Goal: Information Seeking & Learning: Compare options

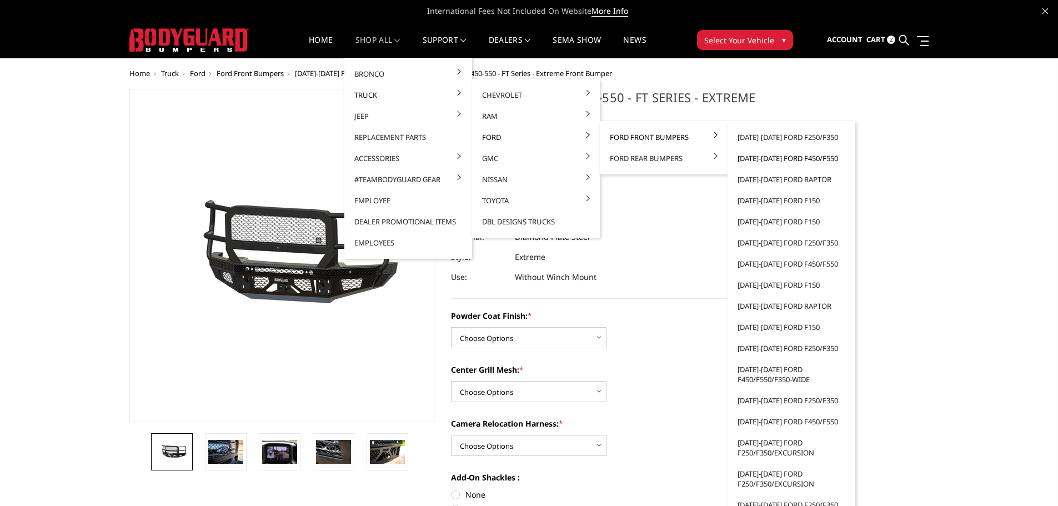
click at [774, 158] on link "[DATE]-[DATE] Ford F450/F550" at bounding box center [791, 158] width 119 height 21
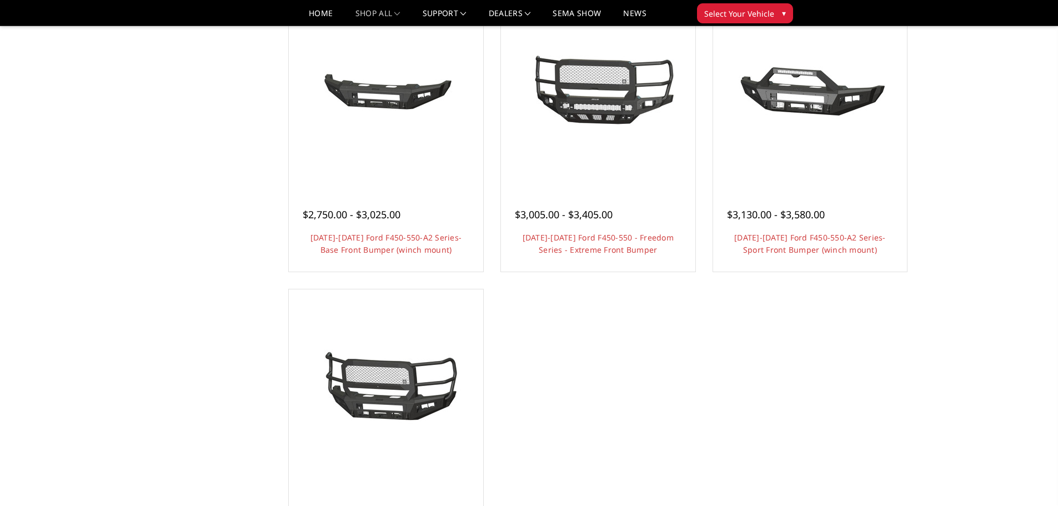
scroll to position [833, 0]
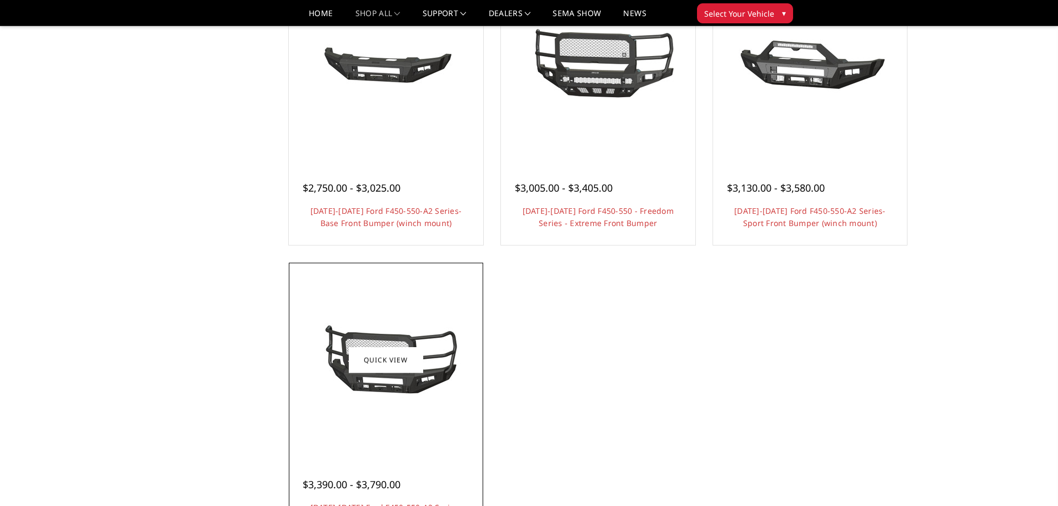
click at [405, 398] on img at bounding box center [386, 359] width 178 height 83
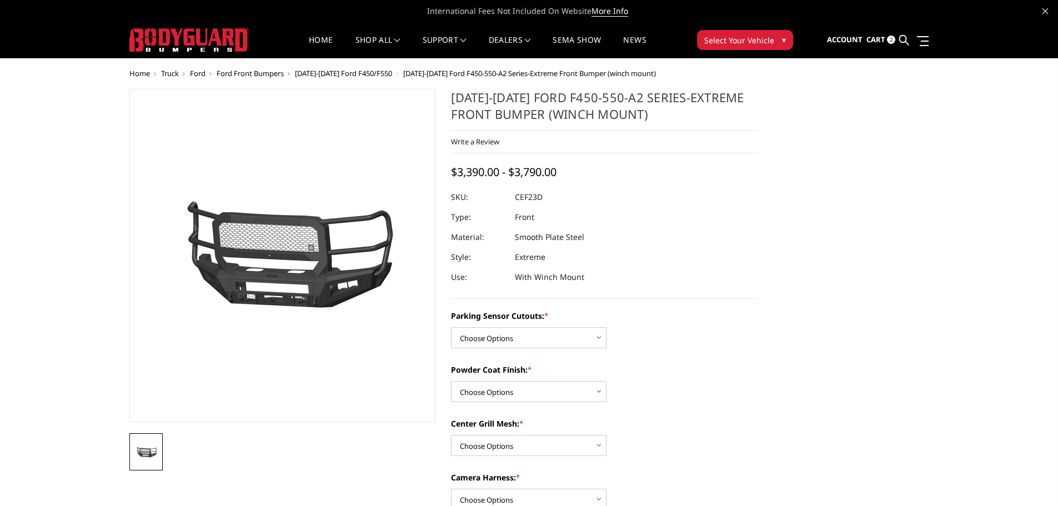
click at [314, 74] on span "[DATE]-[DATE] Ford F450/F550" at bounding box center [343, 73] width 97 height 10
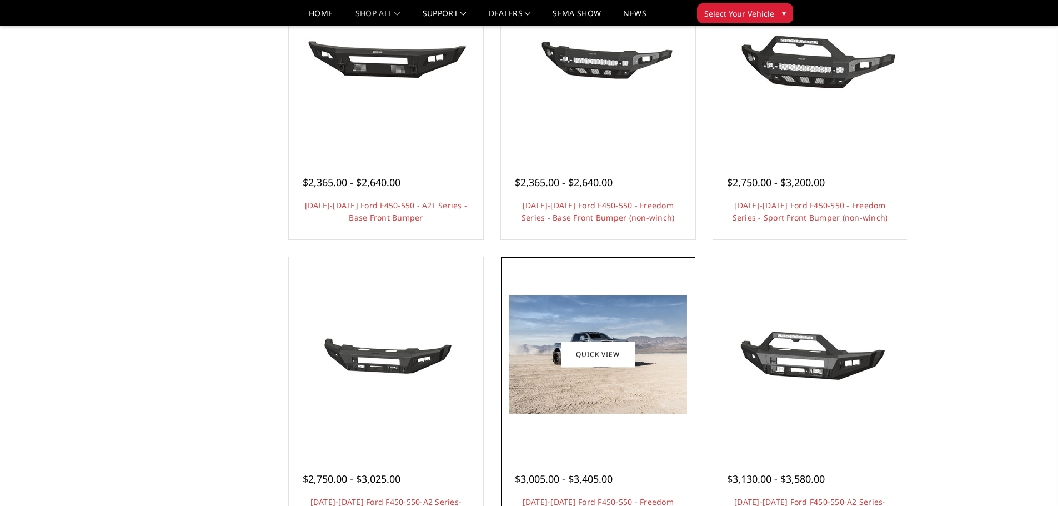
scroll to position [611, 0]
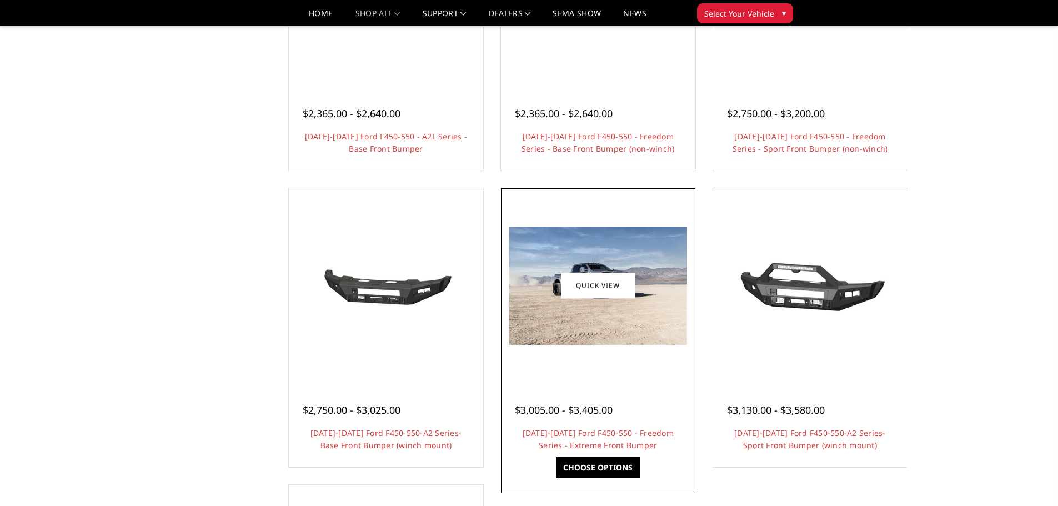
click at [596, 322] on img at bounding box center [598, 286] width 178 height 118
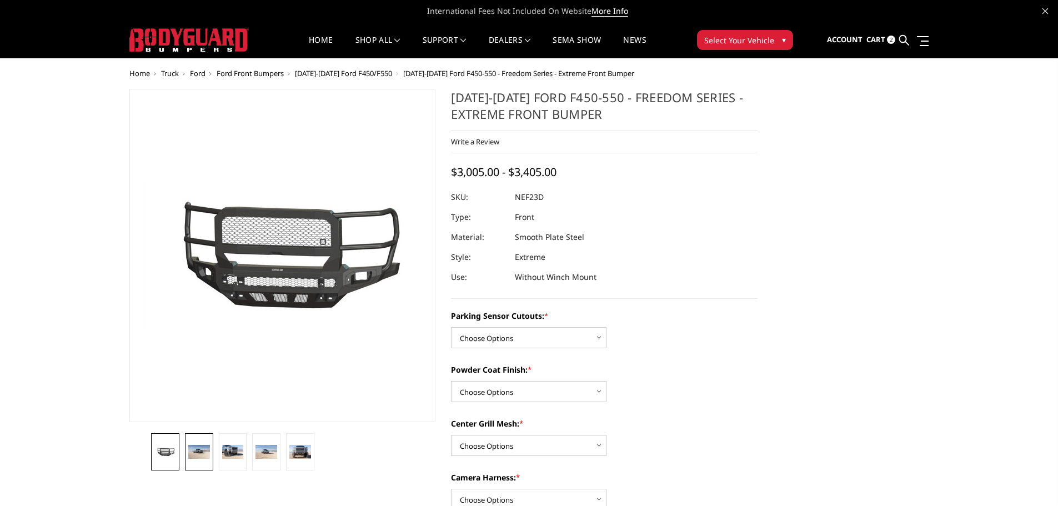
click at [194, 455] on img at bounding box center [199, 452] width 22 height 14
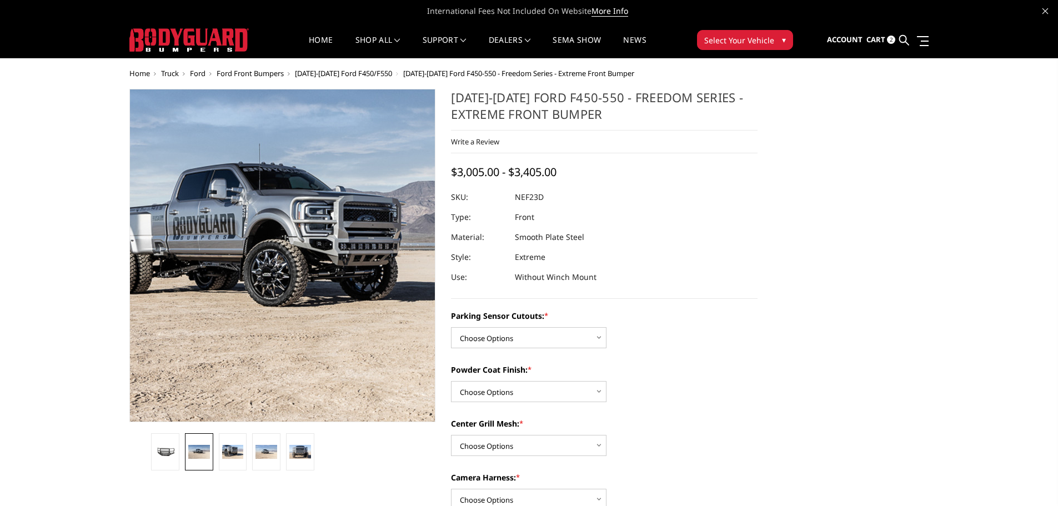
click at [284, 259] on img at bounding box center [280, 254] width 711 height 474
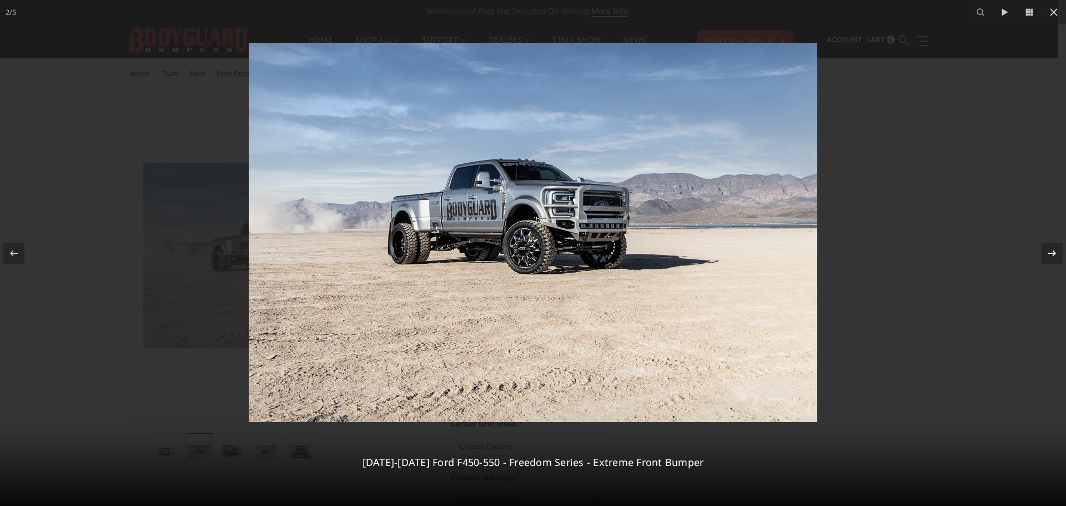
click at [1047, 256] on icon at bounding box center [1052, 253] width 13 height 13
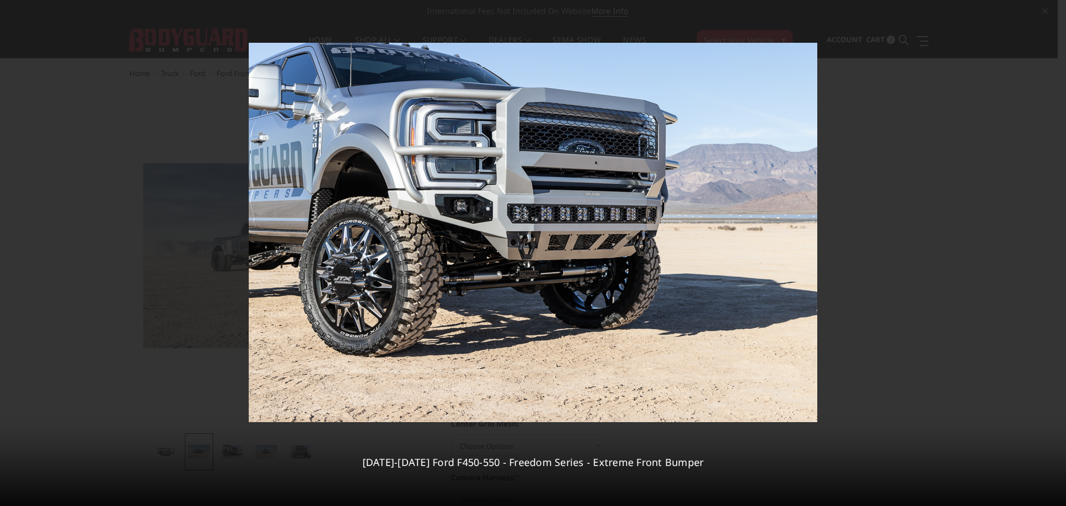
click at [1047, 256] on div "3 / 5 2023-2025 Ford F450-550 - Freedom Series - Extreme Front Bumper" at bounding box center [533, 253] width 1066 height 506
click at [1053, 9] on icon at bounding box center [1053, 12] width 13 height 13
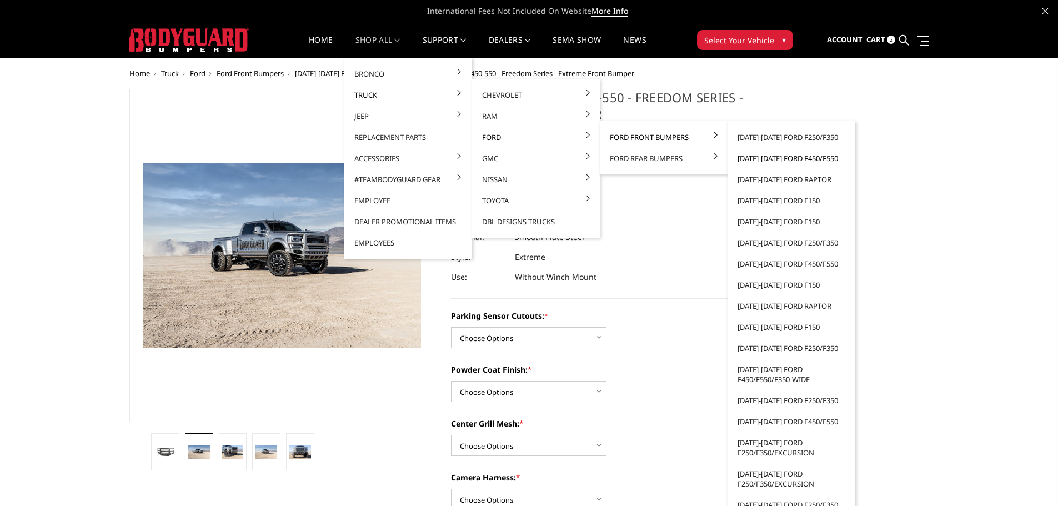
click at [776, 158] on link "[DATE]-[DATE] Ford F450/F550" at bounding box center [791, 158] width 119 height 21
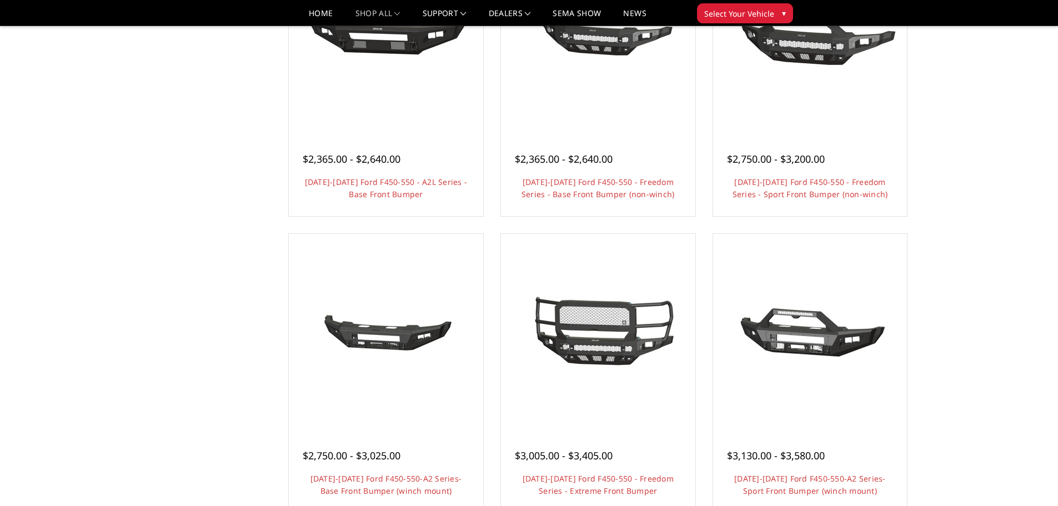
scroll to position [611, 0]
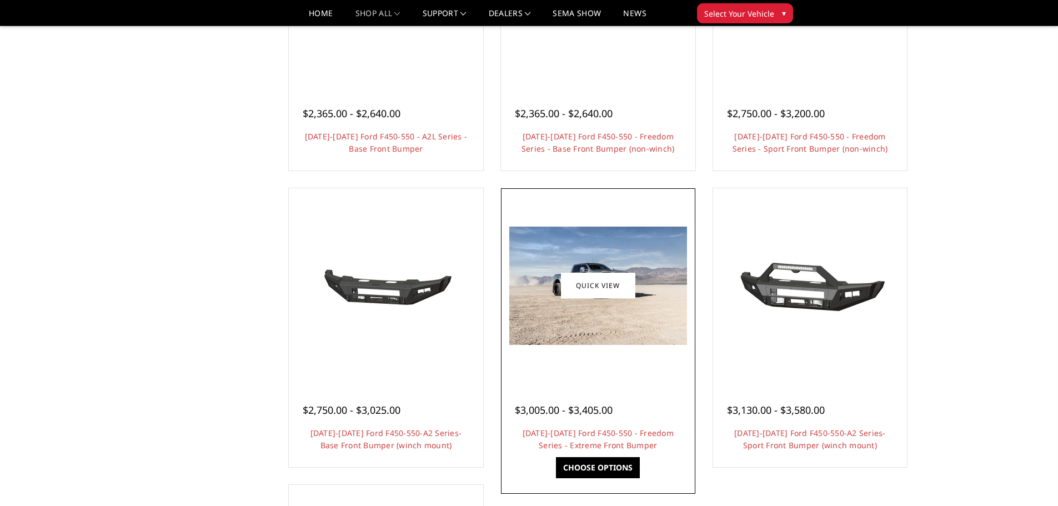
click at [598, 326] on img at bounding box center [598, 286] width 178 height 118
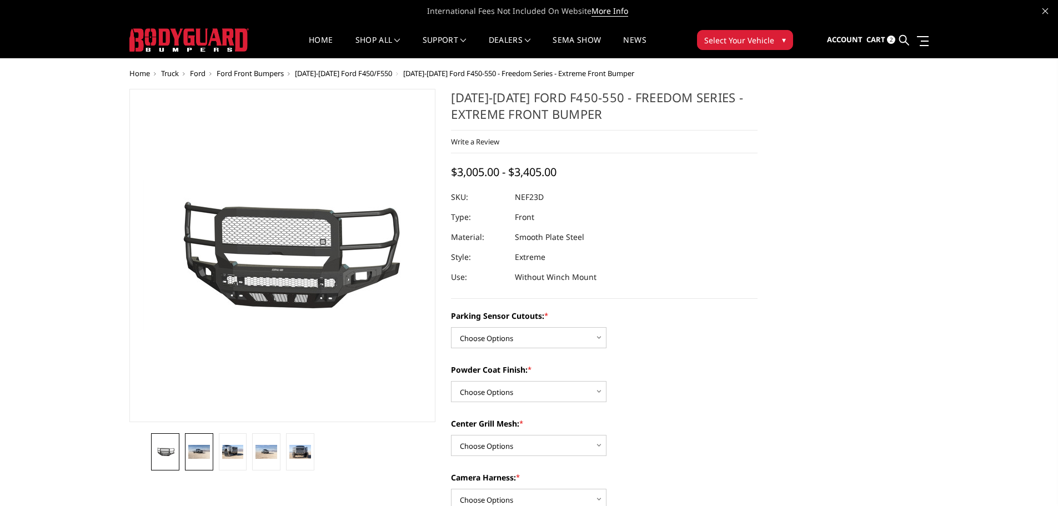
click at [198, 453] on img at bounding box center [199, 452] width 22 height 14
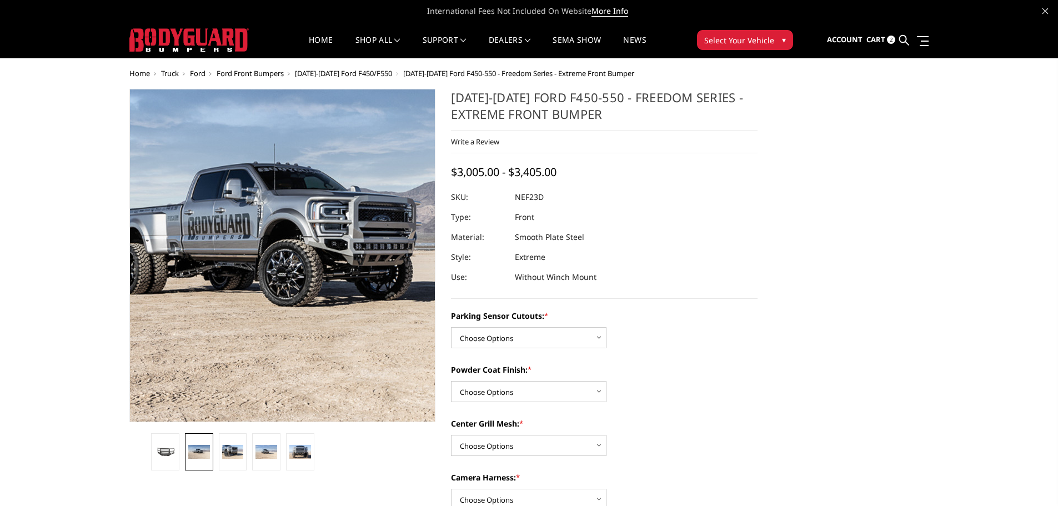
click at [273, 258] on img at bounding box center [295, 254] width 711 height 474
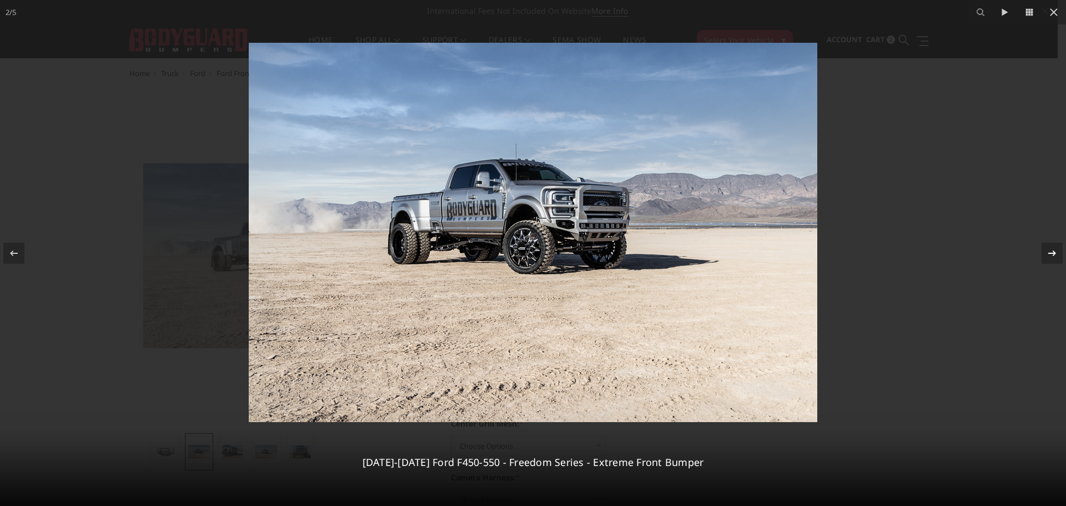
click at [1055, 255] on icon at bounding box center [1052, 253] width 13 height 13
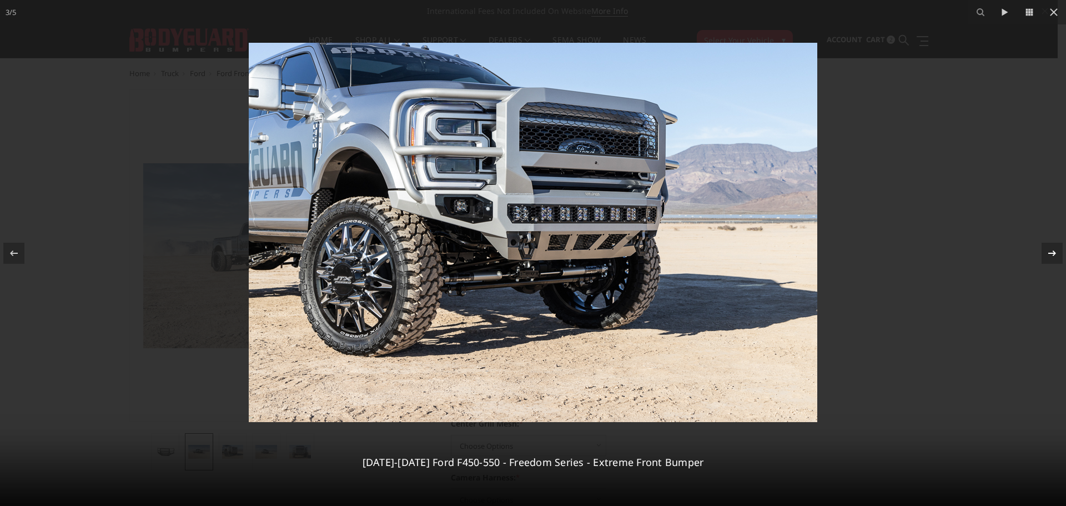
click at [1054, 253] on div "3 / 5 2023-2025 Ford F450-550 - Freedom Series - Extreme Front Bumper" at bounding box center [533, 253] width 1066 height 506
click at [1054, 253] on icon at bounding box center [1053, 253] width 8 height 6
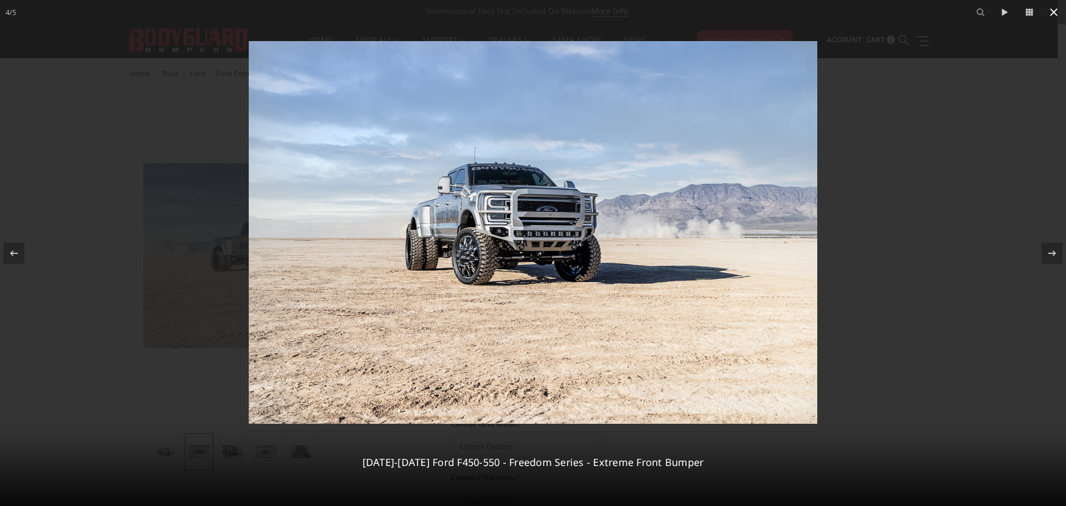
click at [1056, 17] on icon at bounding box center [1053, 12] width 13 height 13
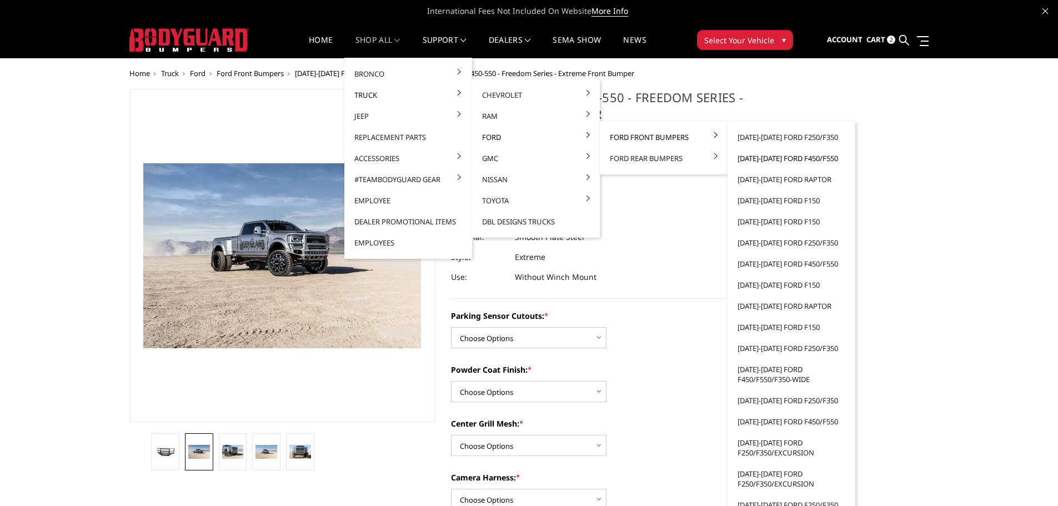
click at [779, 155] on link "[DATE]-[DATE] Ford F450/F550" at bounding box center [791, 158] width 119 height 21
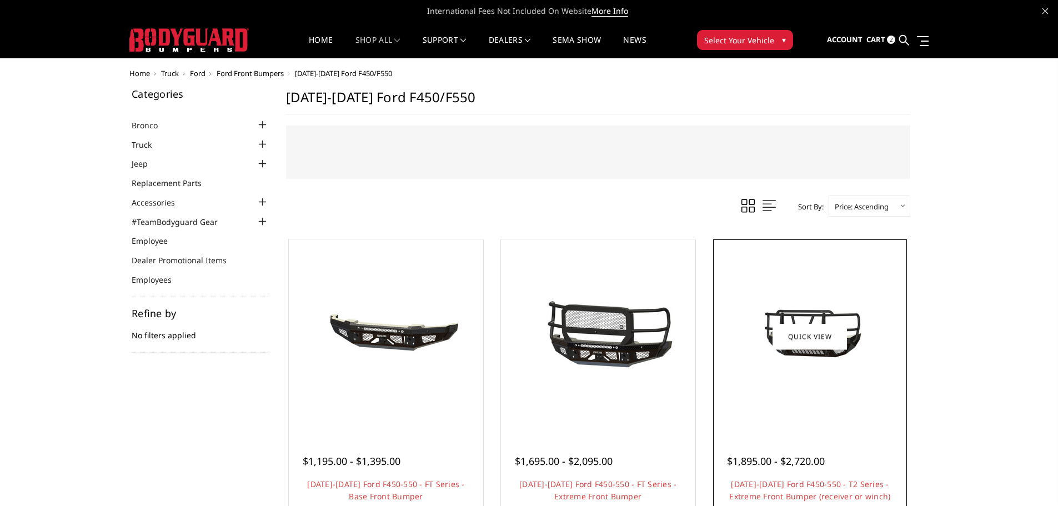
click at [816, 374] on img at bounding box center [810, 336] width 178 height 99
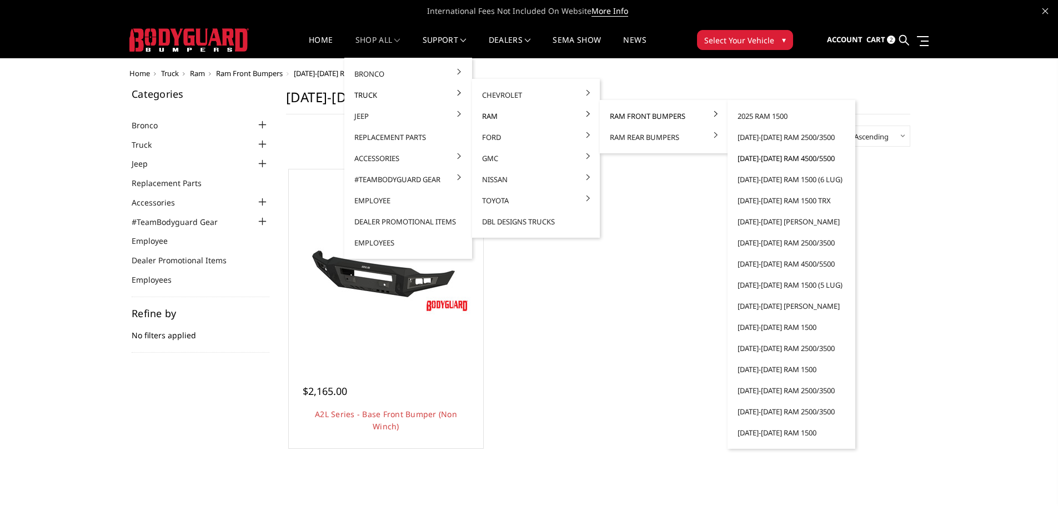
click at [760, 154] on link "[DATE]-[DATE] Ram 4500/5500" at bounding box center [791, 158] width 119 height 21
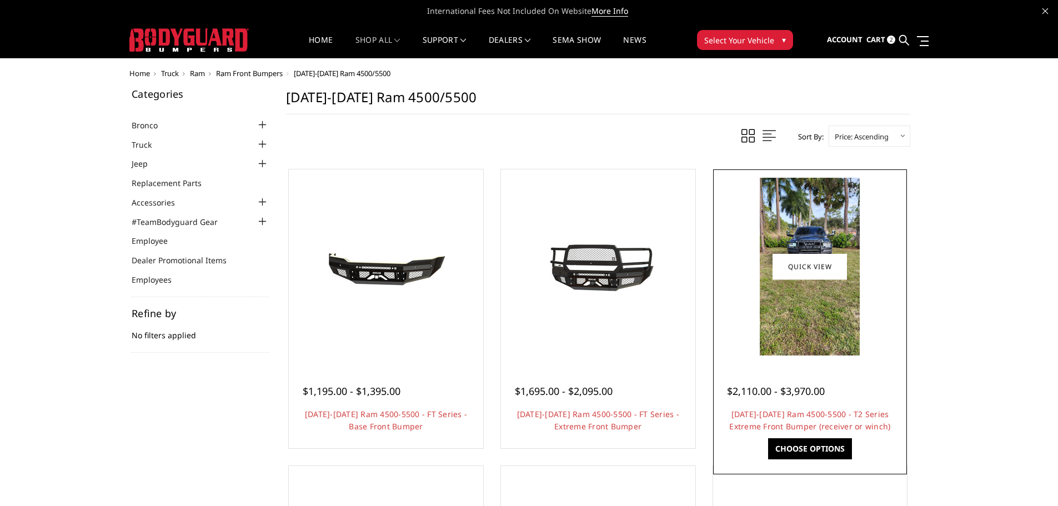
click at [796, 345] on img at bounding box center [810, 267] width 100 height 178
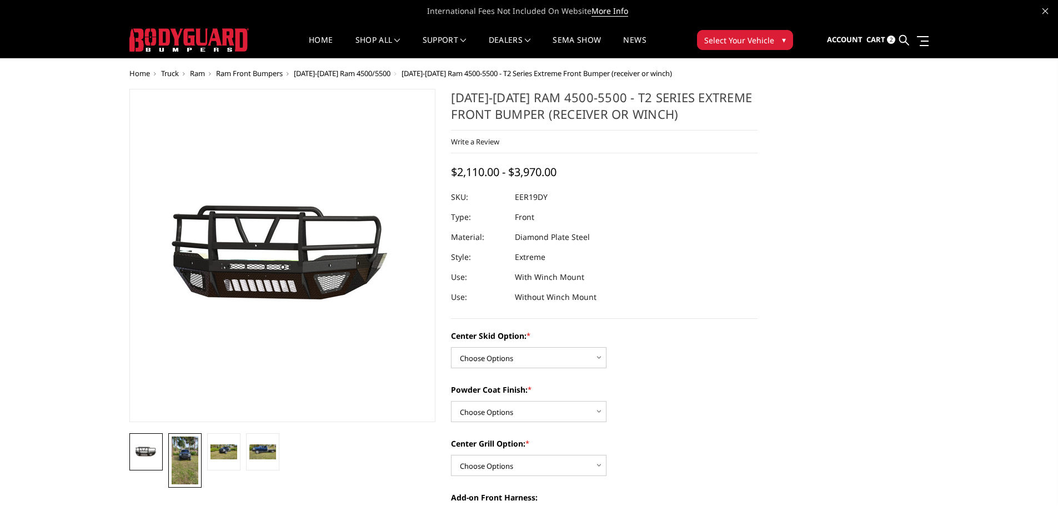
click at [188, 465] on img at bounding box center [185, 461] width 27 height 48
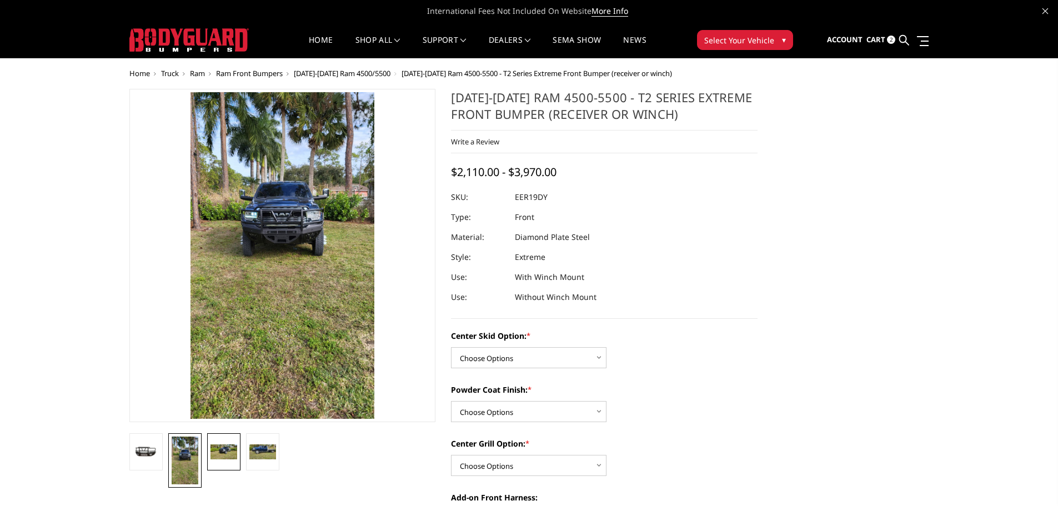
click at [225, 449] on img at bounding box center [223, 451] width 27 height 15
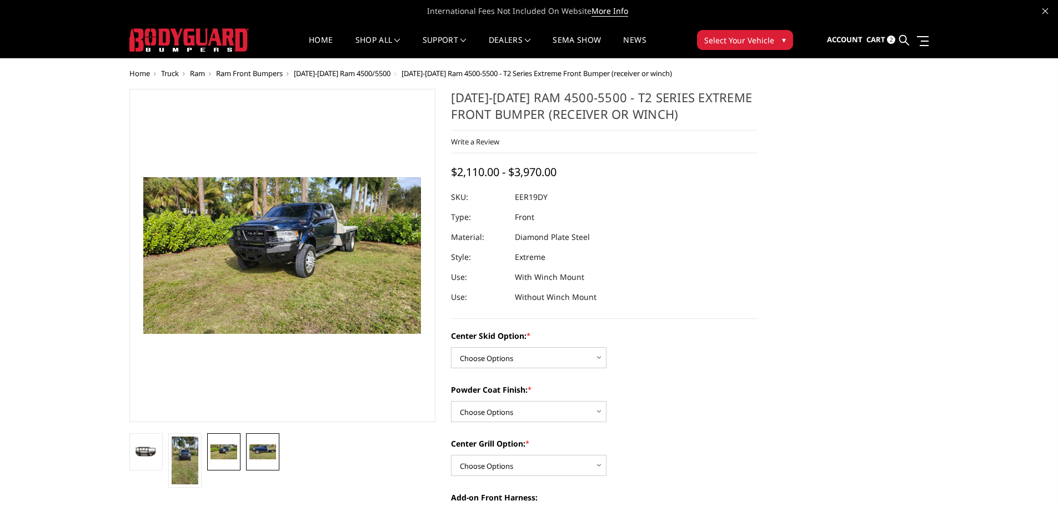
click at [259, 448] on img at bounding box center [262, 451] width 27 height 15
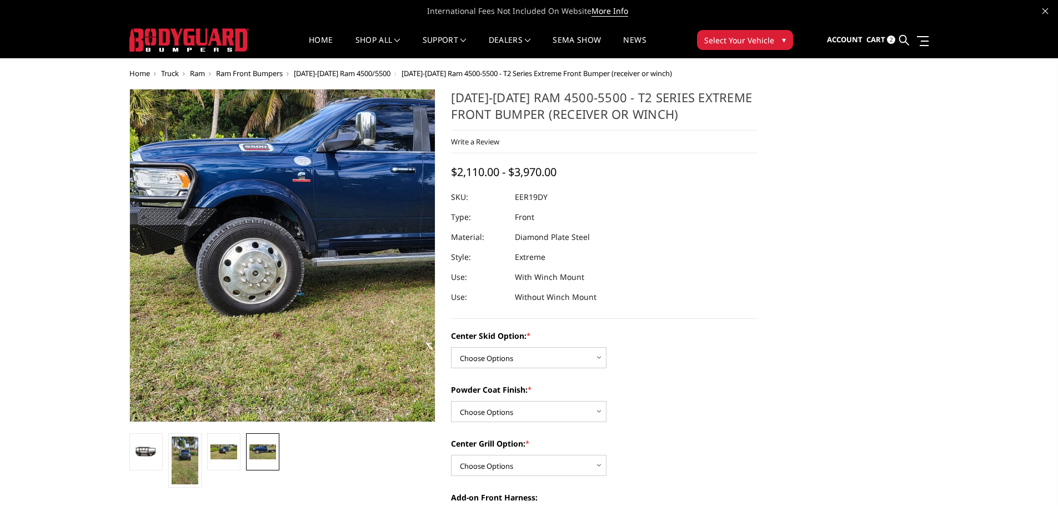
click at [198, 217] on img at bounding box center [394, 263] width 711 height 400
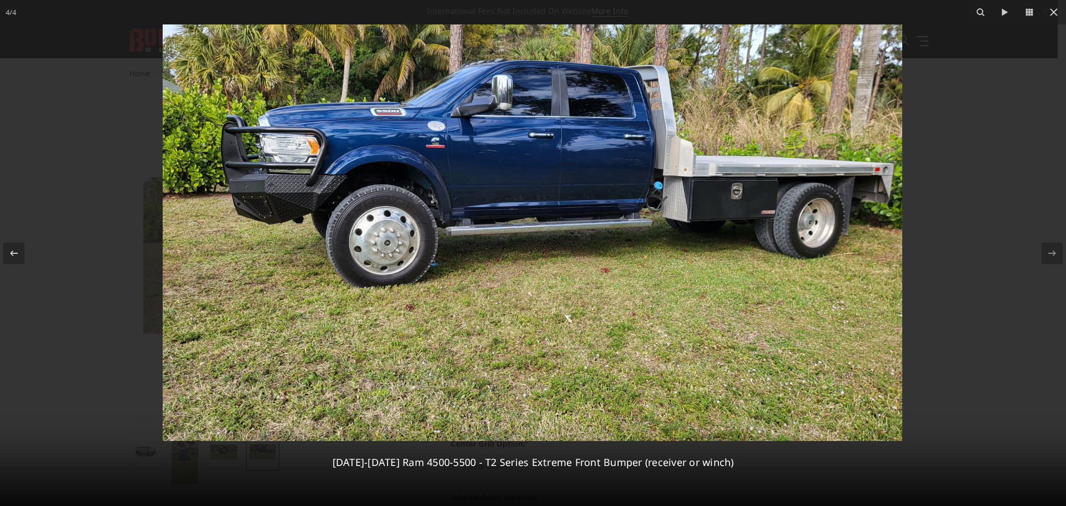
click at [390, 209] on img at bounding box center [533, 232] width 740 height 417
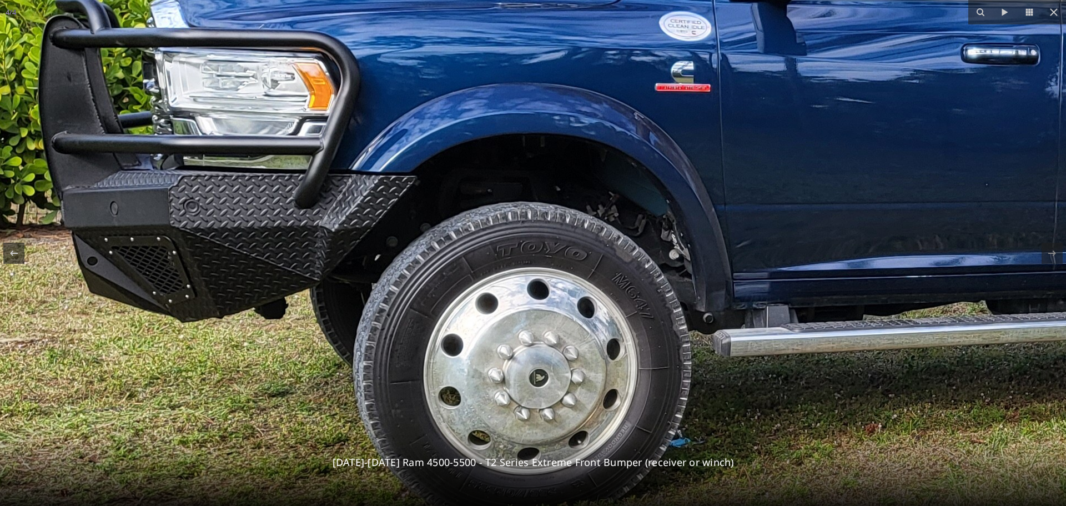
drag, startPoint x: 335, startPoint y: 158, endPoint x: 494, endPoint y: 225, distance: 173.0
click at [494, 225] on img at bounding box center [974, 347] width 2221 height 1251
click at [1054, 14] on icon at bounding box center [1053, 12] width 13 height 13
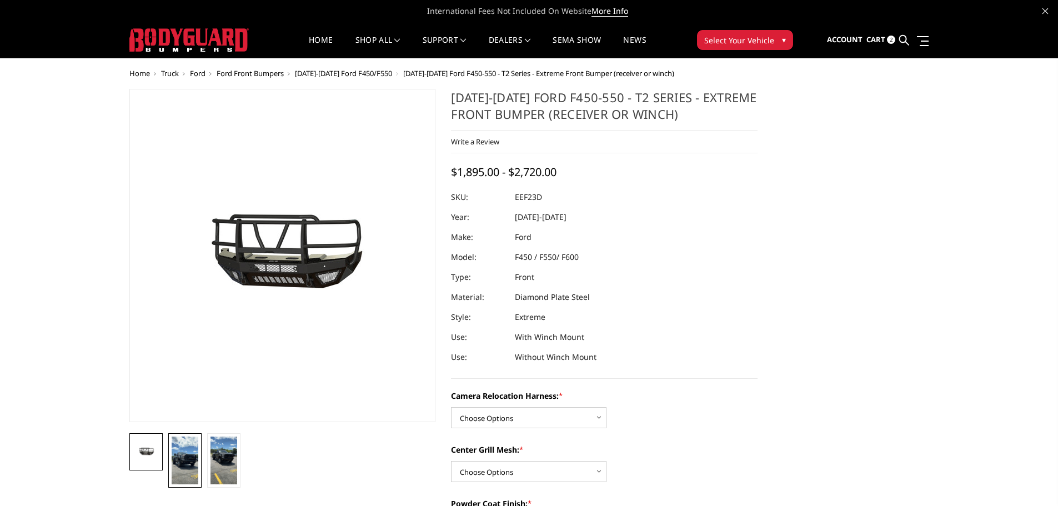
click at [179, 469] on img at bounding box center [185, 461] width 27 height 48
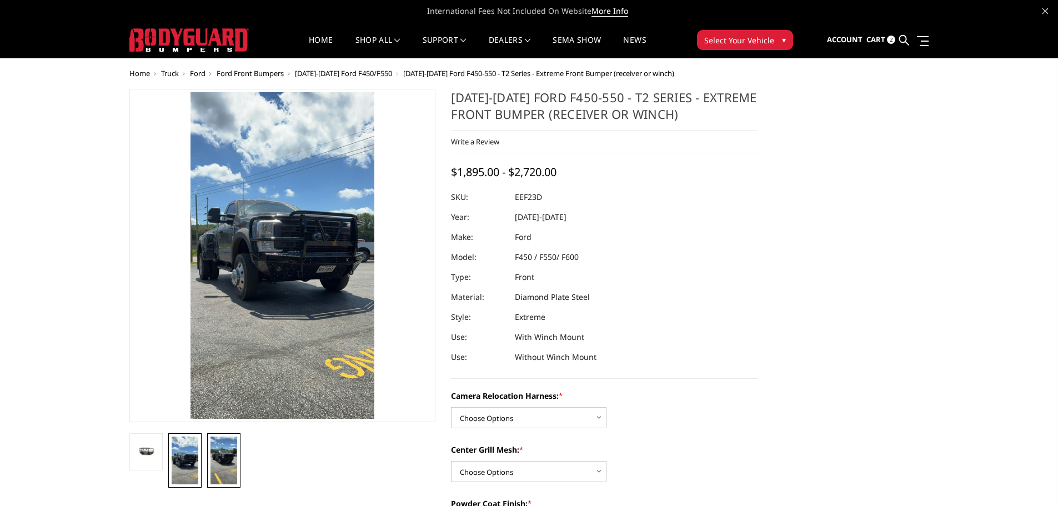
click at [224, 465] on img at bounding box center [223, 461] width 27 height 48
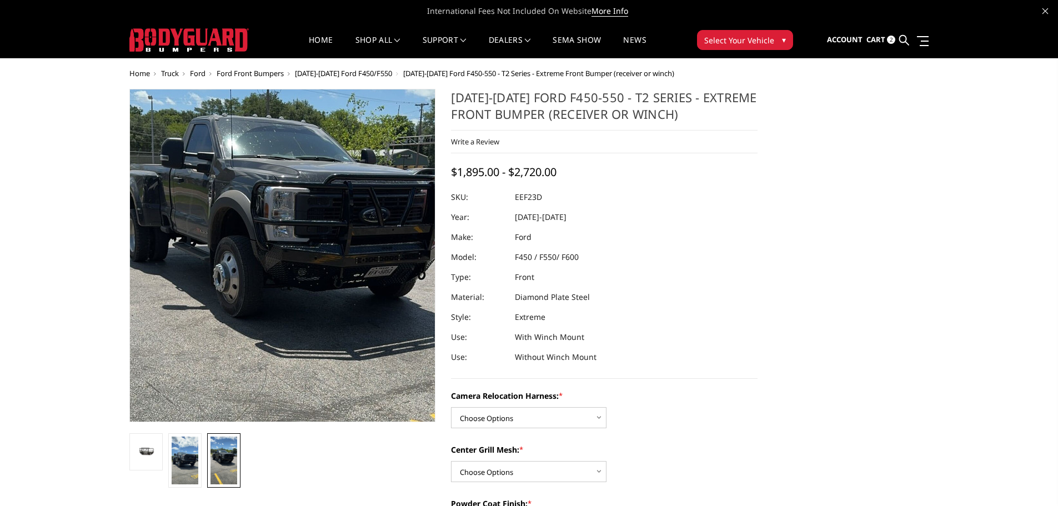
click at [251, 237] on img at bounding box center [293, 275] width 400 height 711
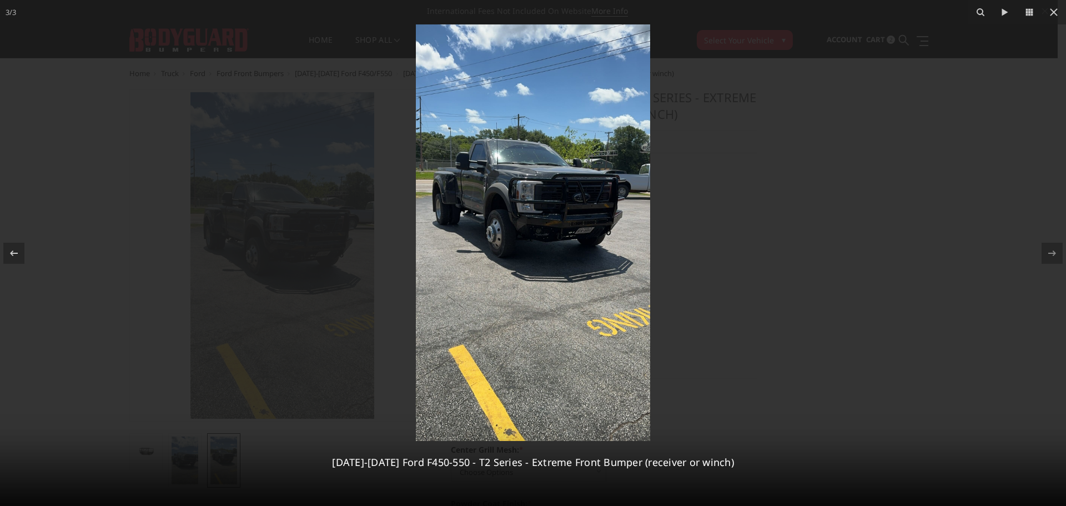
click at [523, 225] on img at bounding box center [533, 232] width 234 height 417
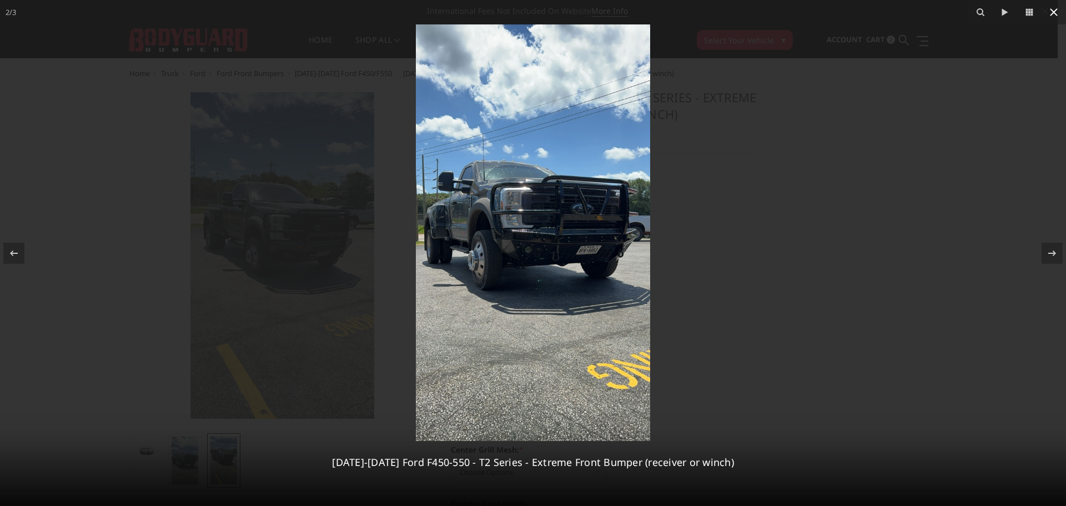
click at [1056, 11] on icon at bounding box center [1054, 12] width 8 height 8
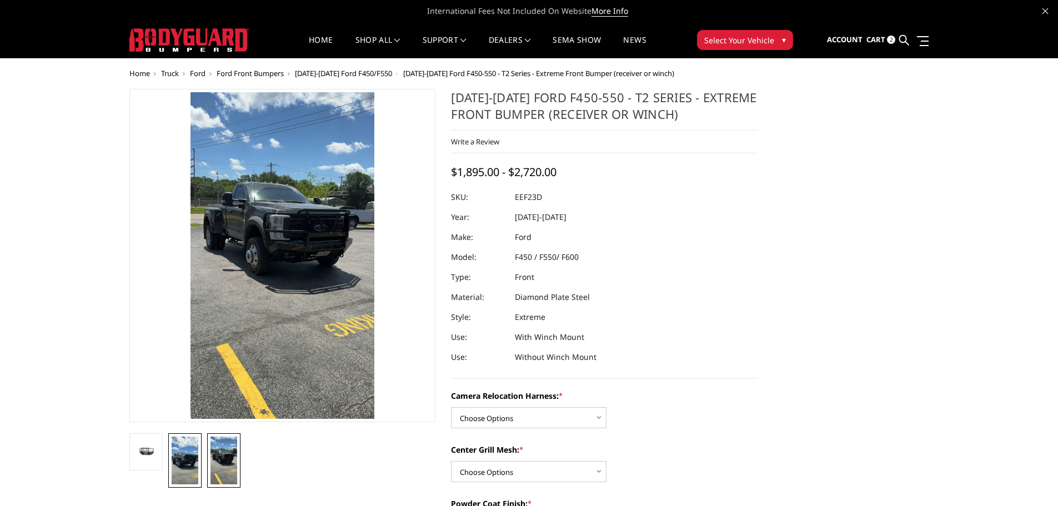
click at [180, 463] on img at bounding box center [185, 461] width 27 height 48
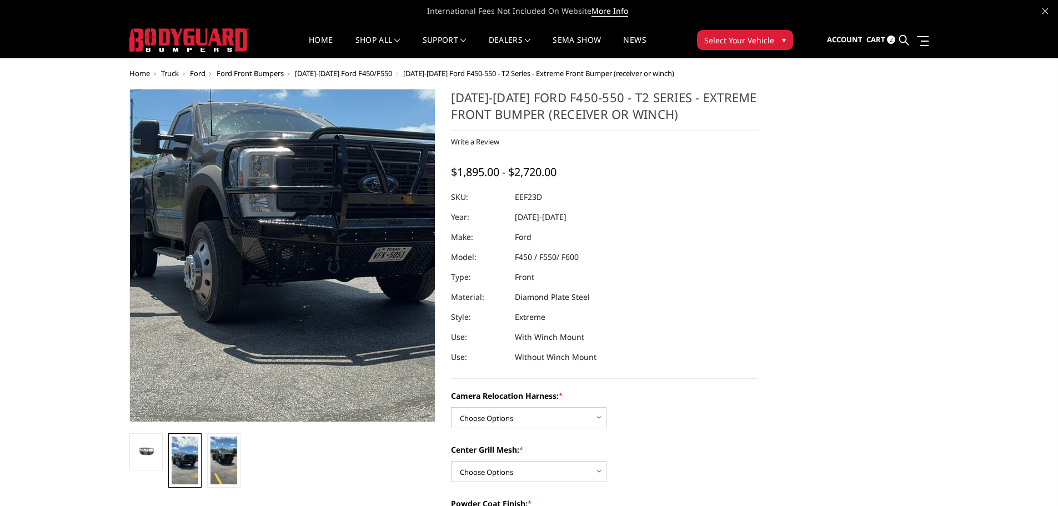
click at [244, 283] on img at bounding box center [295, 224] width 400 height 711
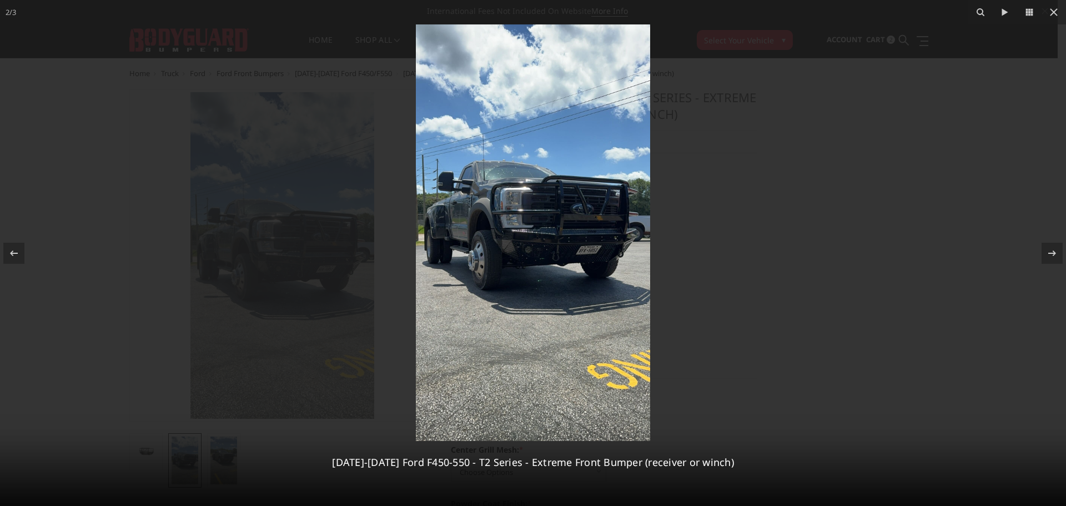
click at [575, 144] on img at bounding box center [533, 232] width 234 height 417
click at [521, 148] on img at bounding box center [533, 232] width 234 height 417
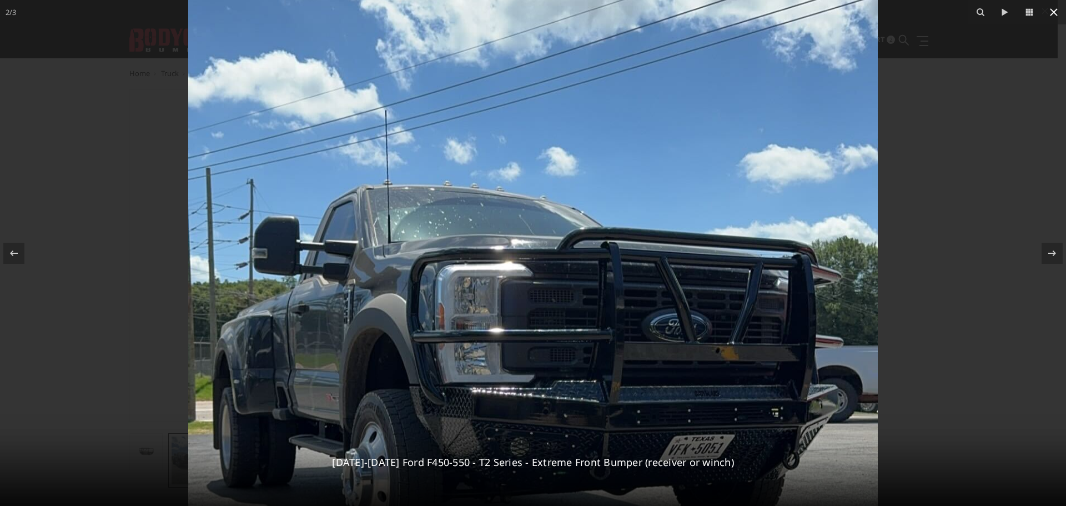
click at [1056, 16] on icon at bounding box center [1053, 12] width 13 height 13
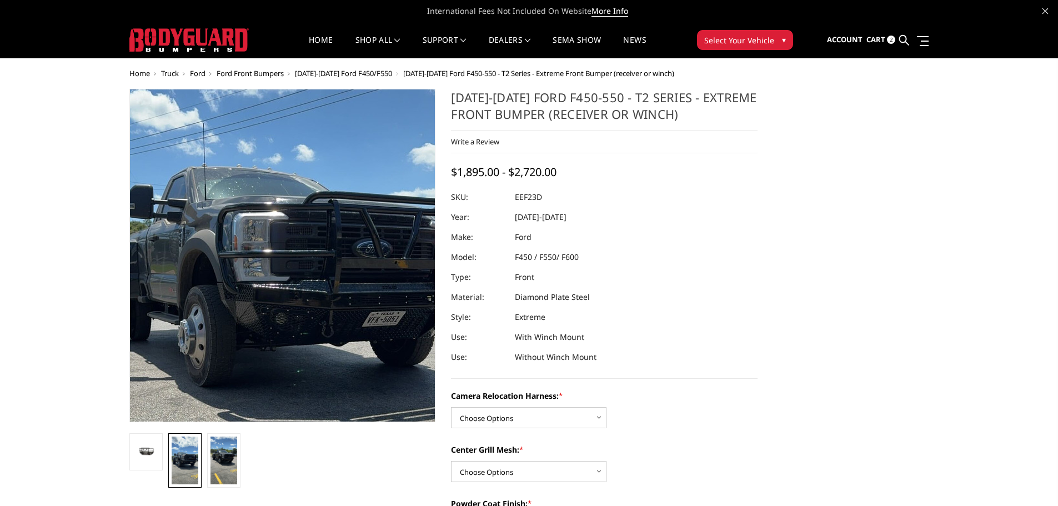
click at [264, 226] on img at bounding box center [289, 289] width 400 height 711
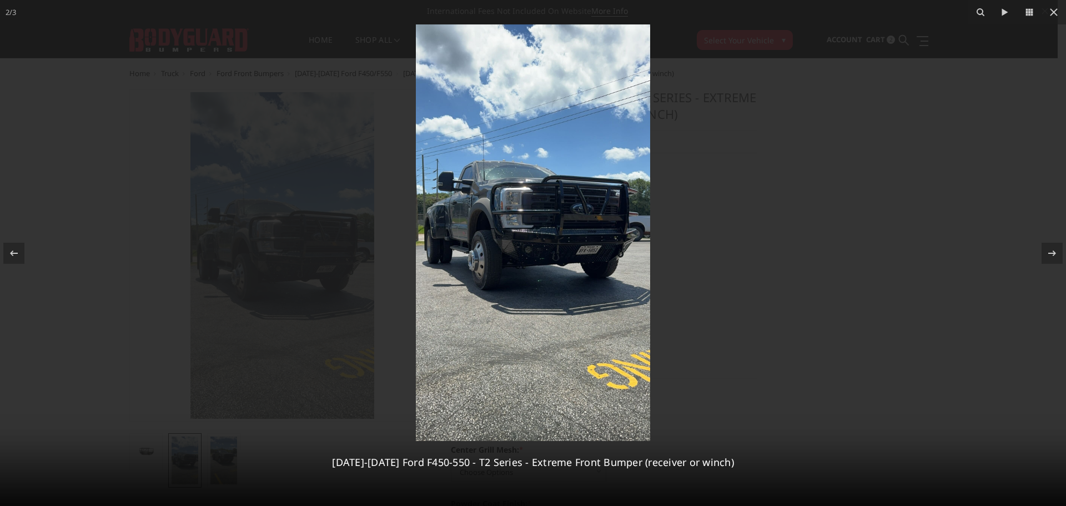
click at [546, 223] on img at bounding box center [533, 232] width 234 height 417
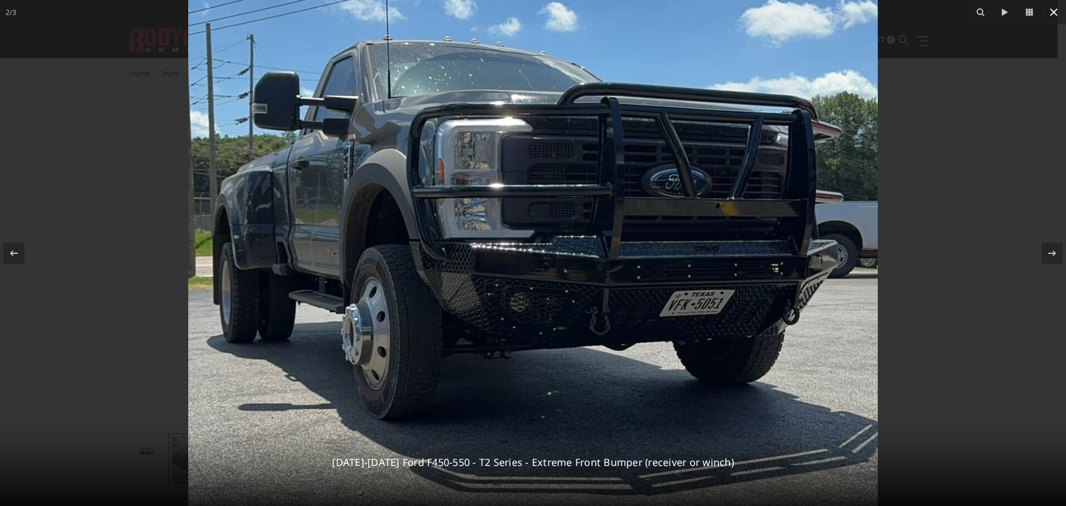
click at [1057, 14] on icon at bounding box center [1053, 12] width 13 height 13
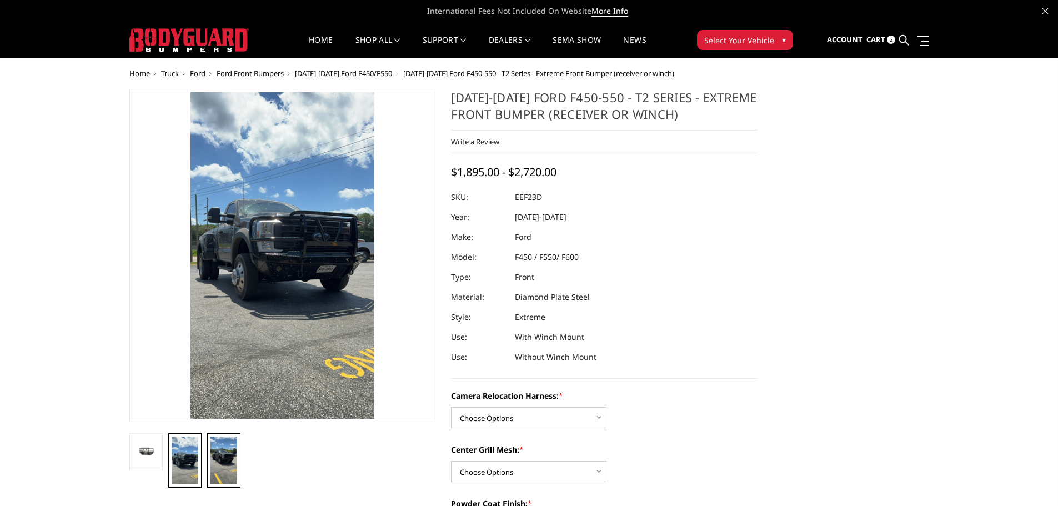
click at [230, 471] on img at bounding box center [223, 461] width 27 height 48
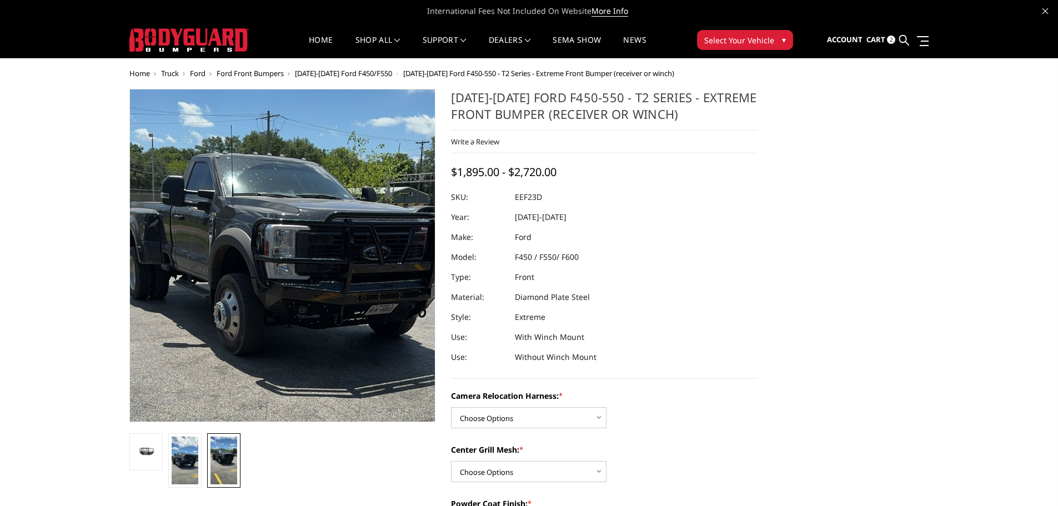
click at [249, 205] on img at bounding box center [293, 313] width 400 height 711
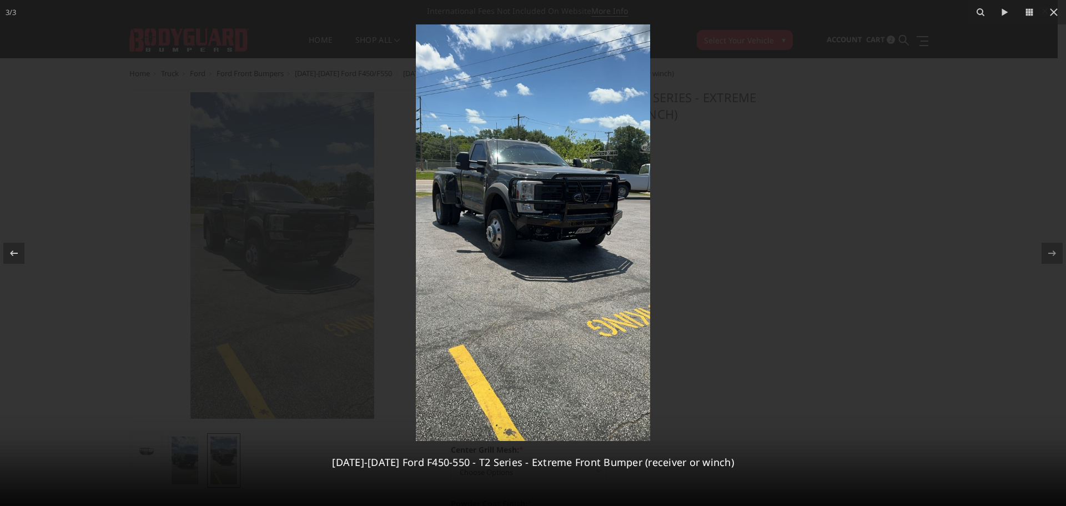
click at [528, 187] on img at bounding box center [533, 232] width 234 height 417
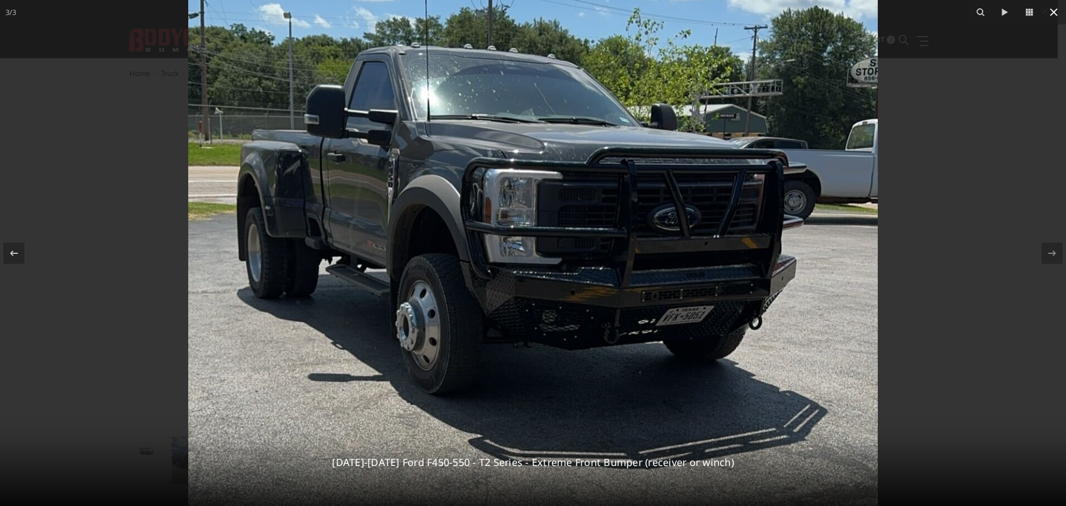
click at [1051, 13] on icon at bounding box center [1053, 12] width 13 height 13
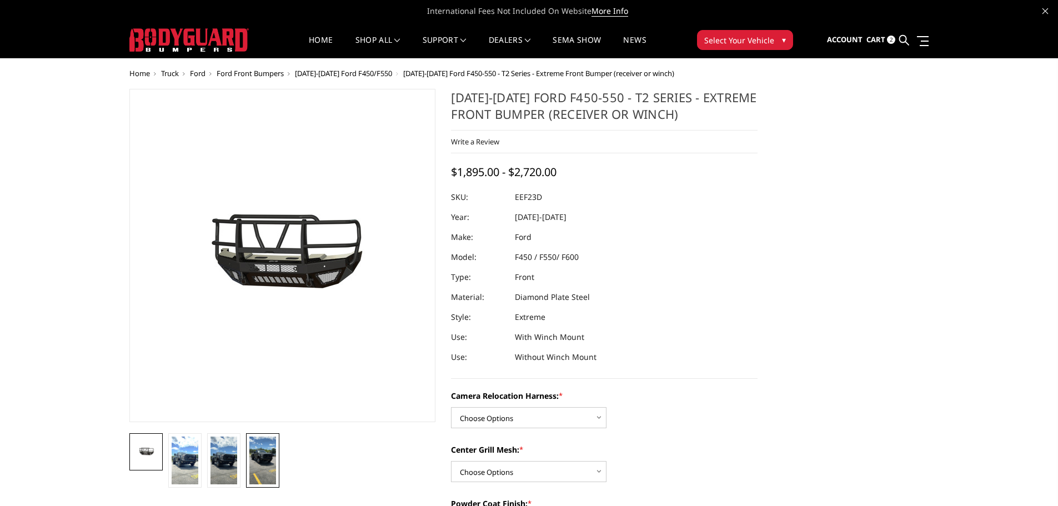
click at [259, 469] on img at bounding box center [262, 461] width 27 height 48
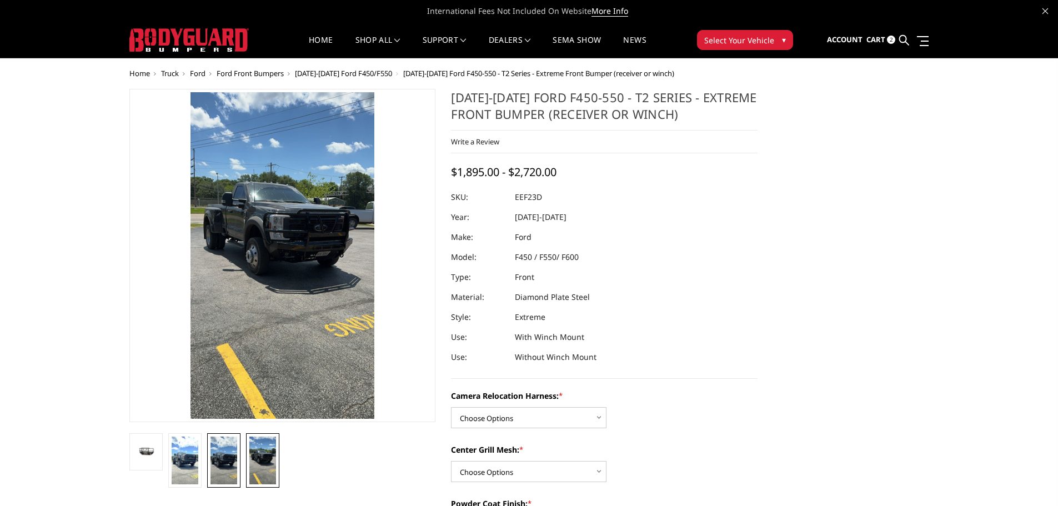
click at [234, 445] on img at bounding box center [223, 461] width 27 height 48
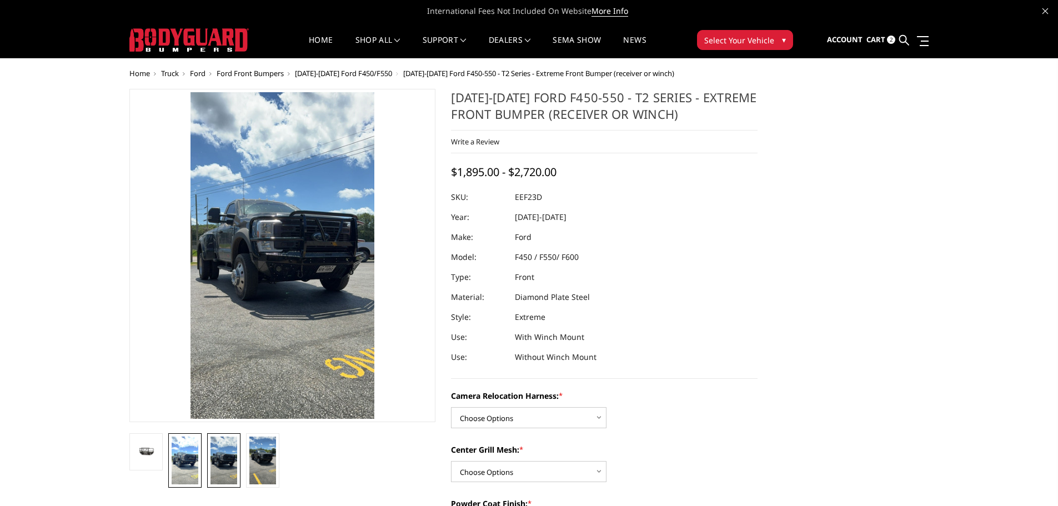
click at [195, 449] on img at bounding box center [185, 461] width 27 height 48
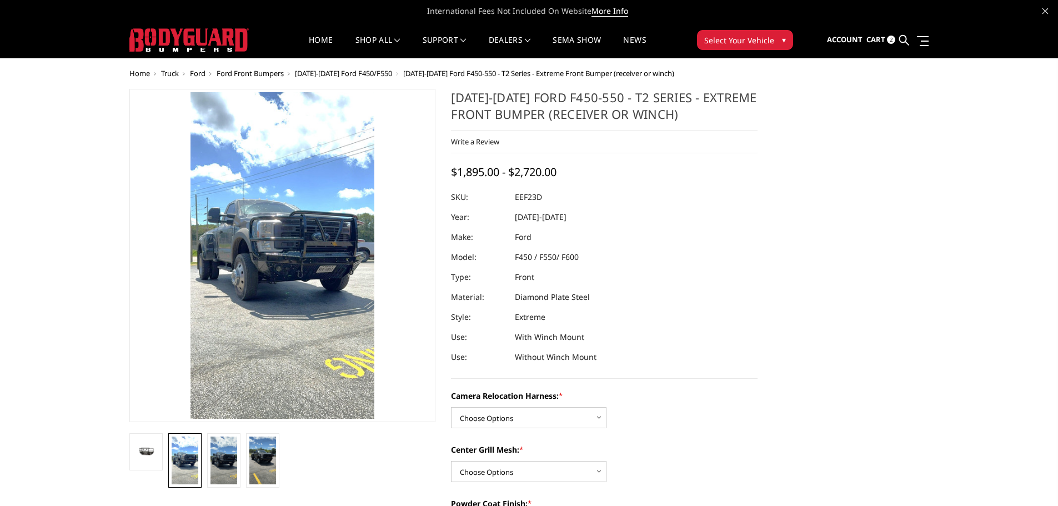
click at [186, 449] on img at bounding box center [185, 461] width 27 height 48
click at [218, 455] on img at bounding box center [223, 461] width 27 height 48
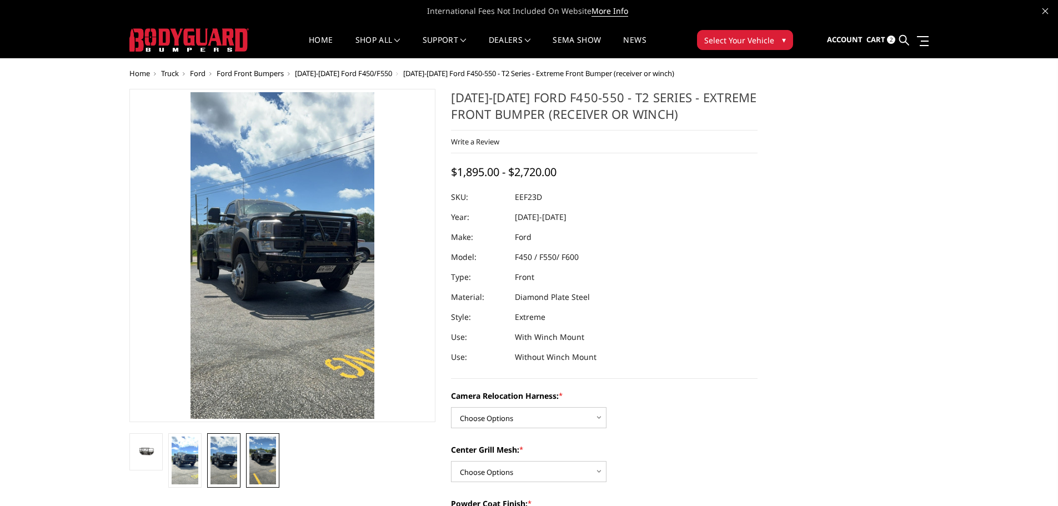
click at [265, 461] on img at bounding box center [262, 461] width 27 height 48
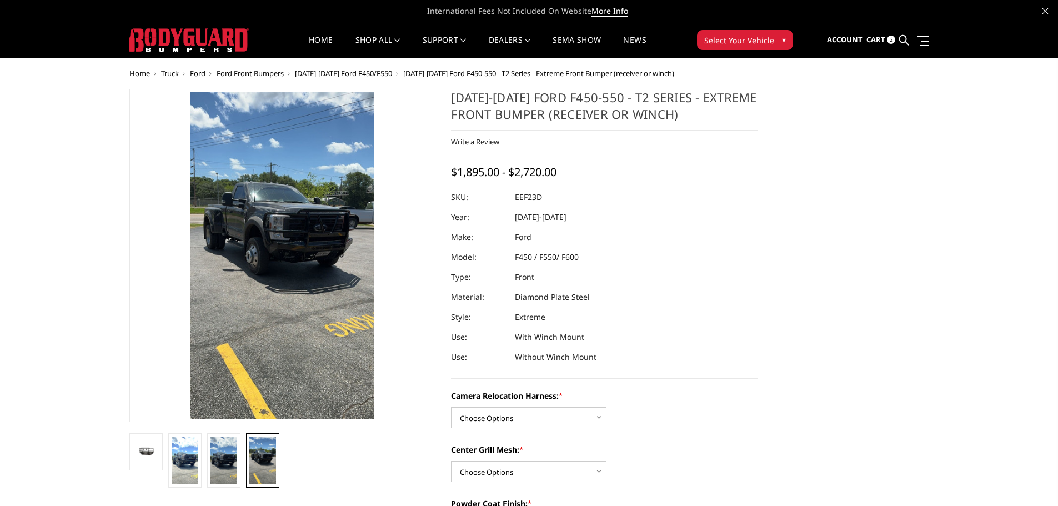
click at [258, 461] on img at bounding box center [262, 461] width 27 height 48
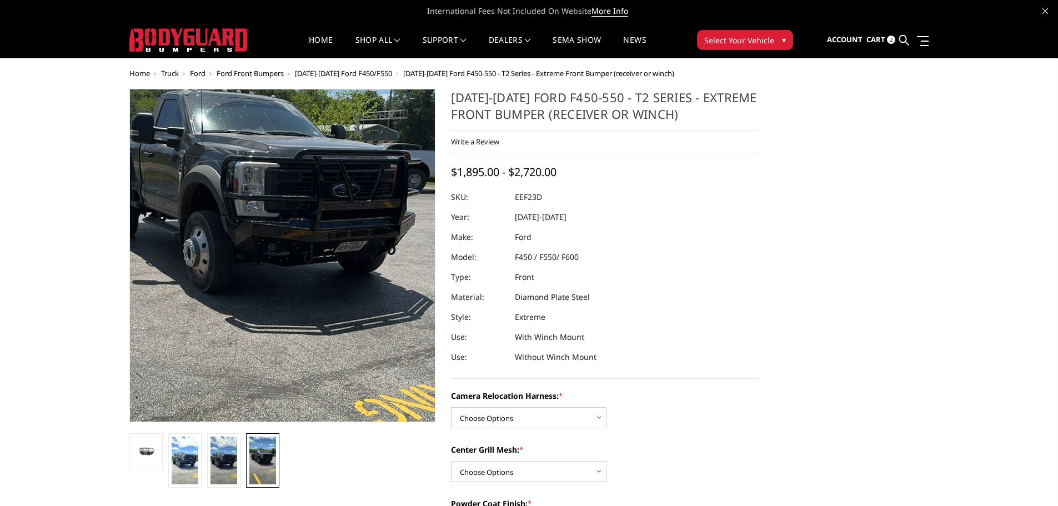
click at [349, 260] on img at bounding box center [263, 250] width 400 height 711
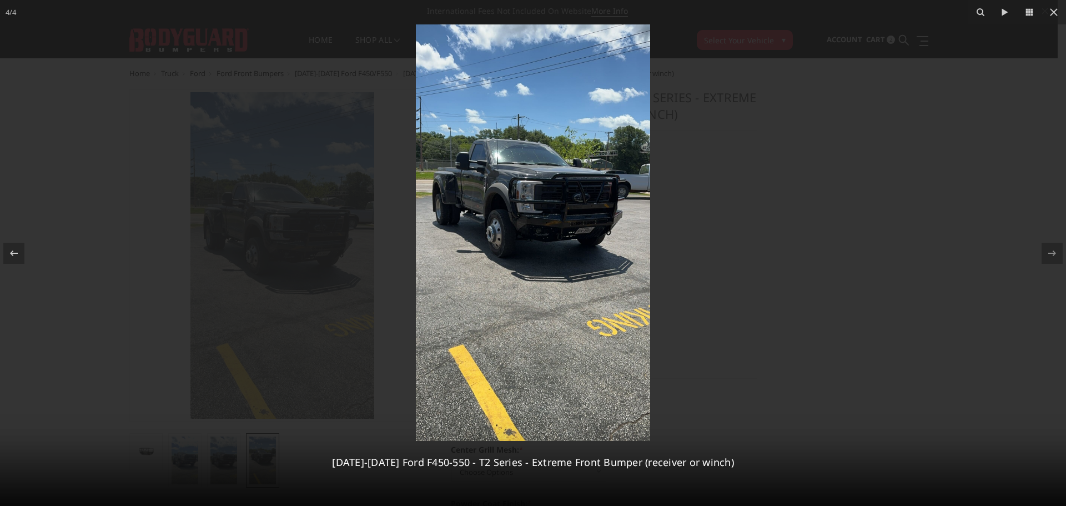
click at [485, 254] on img at bounding box center [533, 232] width 234 height 417
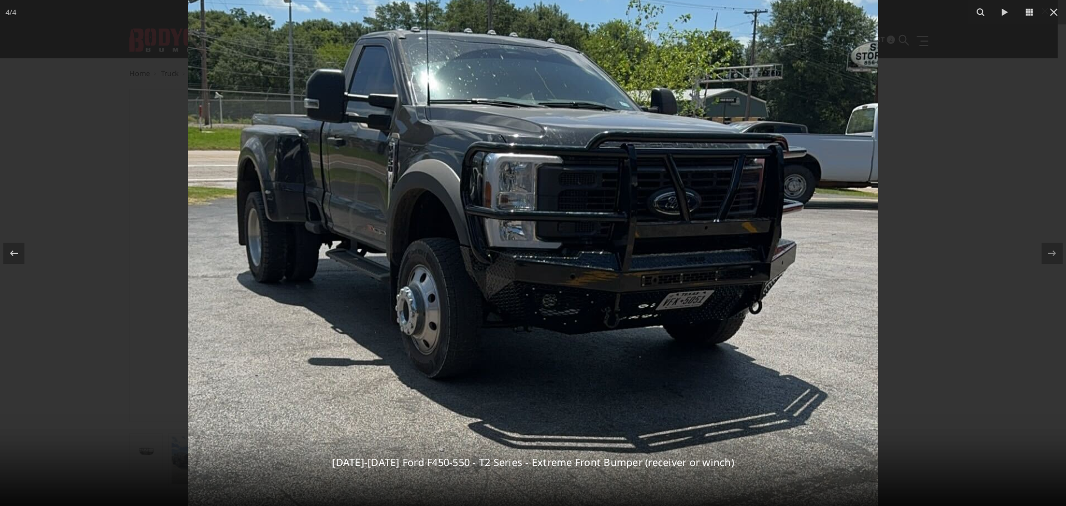
drag, startPoint x: 474, startPoint y: 237, endPoint x: 476, endPoint y: 353, distance: 116.1
click at [476, 353] on img at bounding box center [533, 306] width 690 height 1226
click at [1057, 13] on icon at bounding box center [1053, 12] width 13 height 13
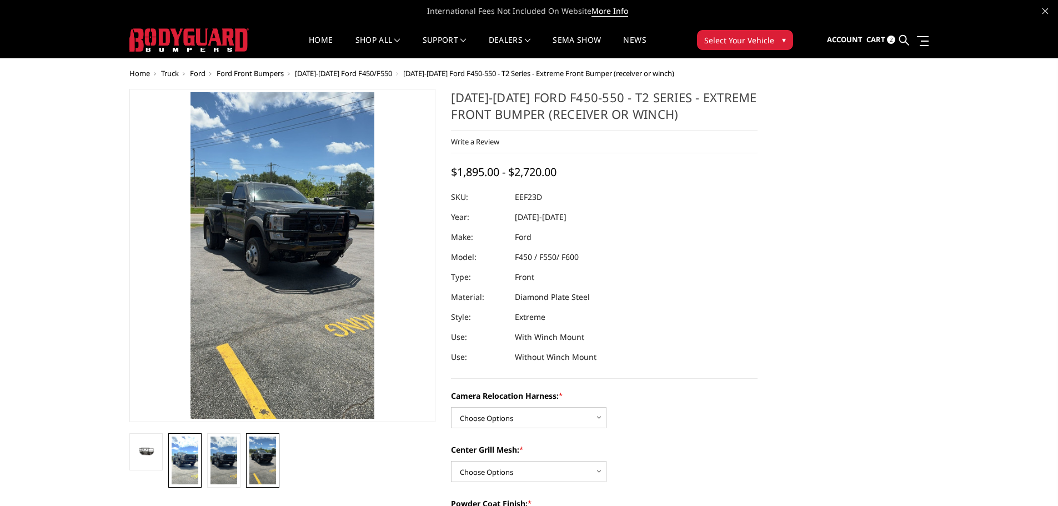
click at [181, 463] on img at bounding box center [185, 461] width 27 height 48
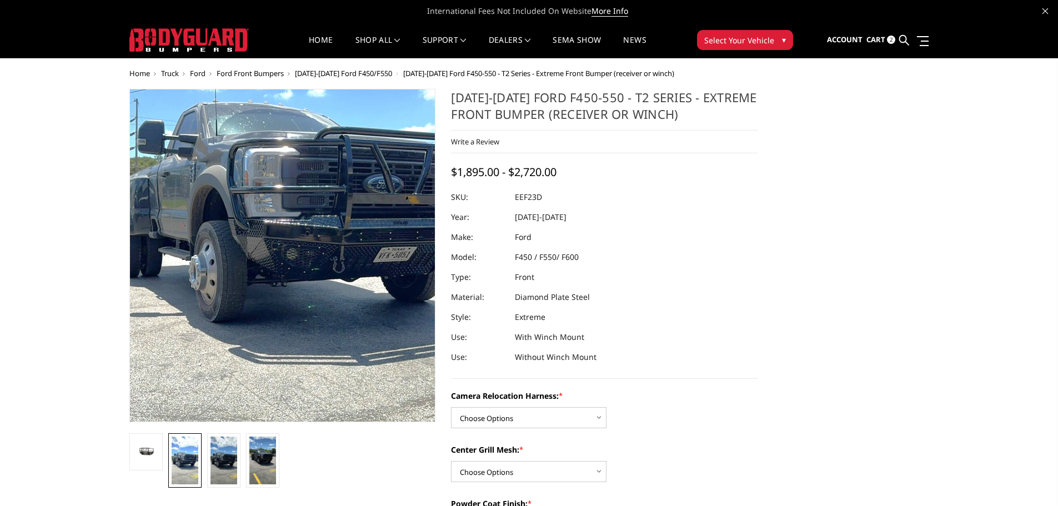
click at [227, 283] on img at bounding box center [300, 224] width 400 height 711
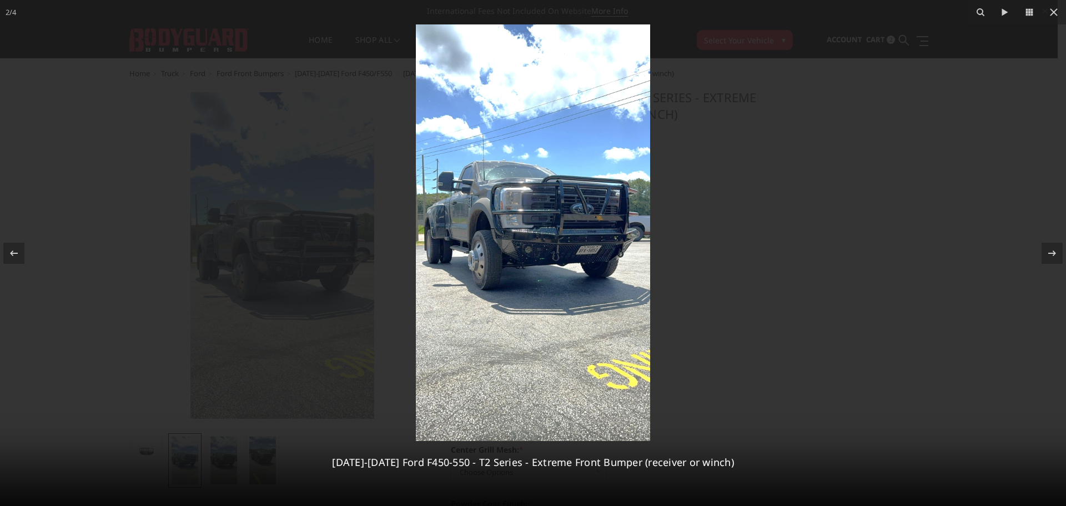
click at [541, 224] on img at bounding box center [533, 232] width 234 height 417
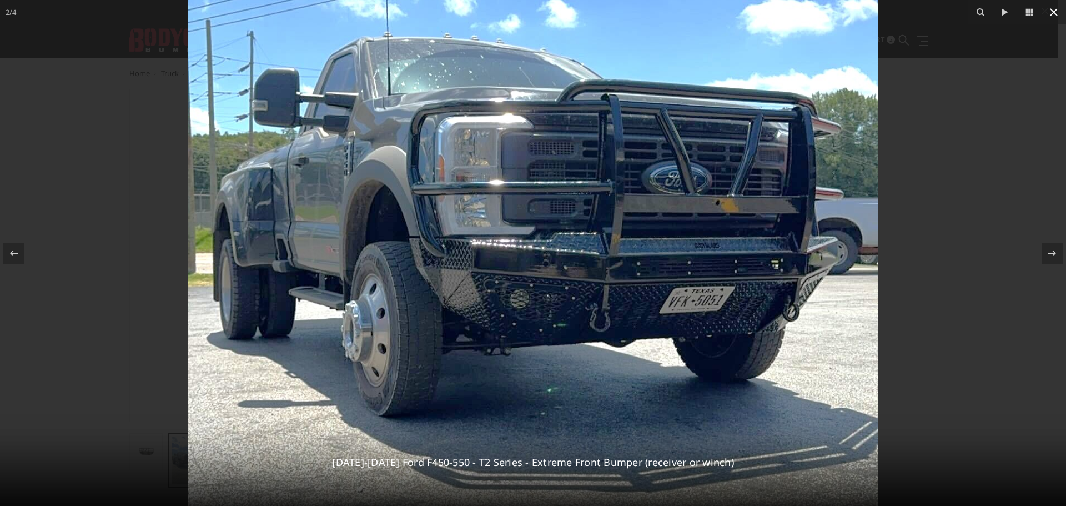
drag, startPoint x: 1059, startPoint y: 7, endPoint x: 1057, endPoint y: 18, distance: 11.9
click at [1057, 18] on icon at bounding box center [1053, 12] width 13 height 13
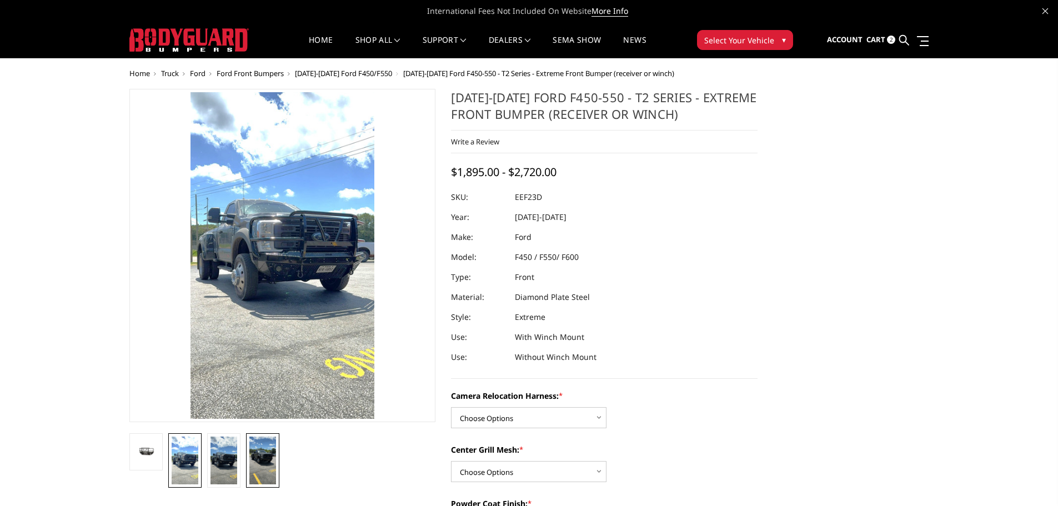
click at [266, 449] on img at bounding box center [262, 461] width 27 height 48
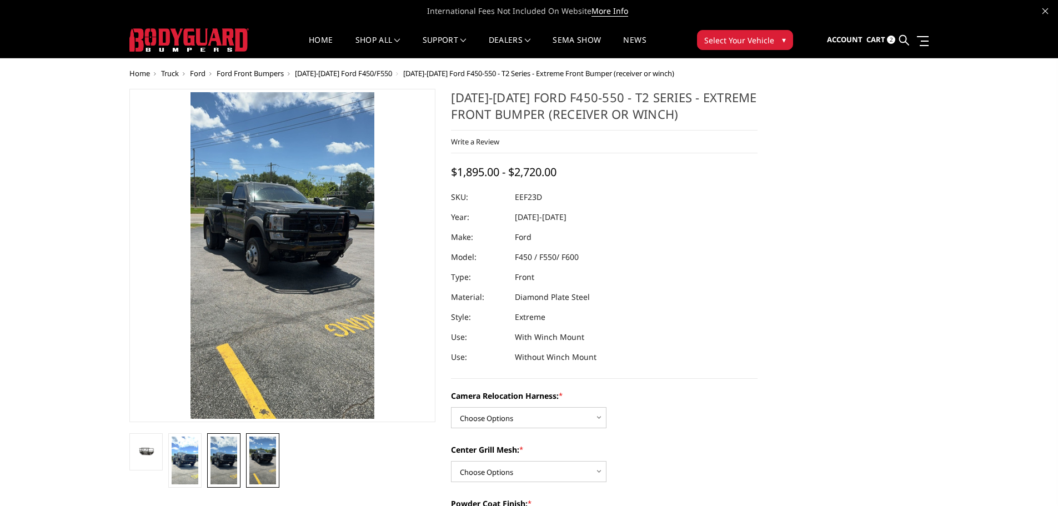
click at [222, 451] on img at bounding box center [223, 461] width 27 height 48
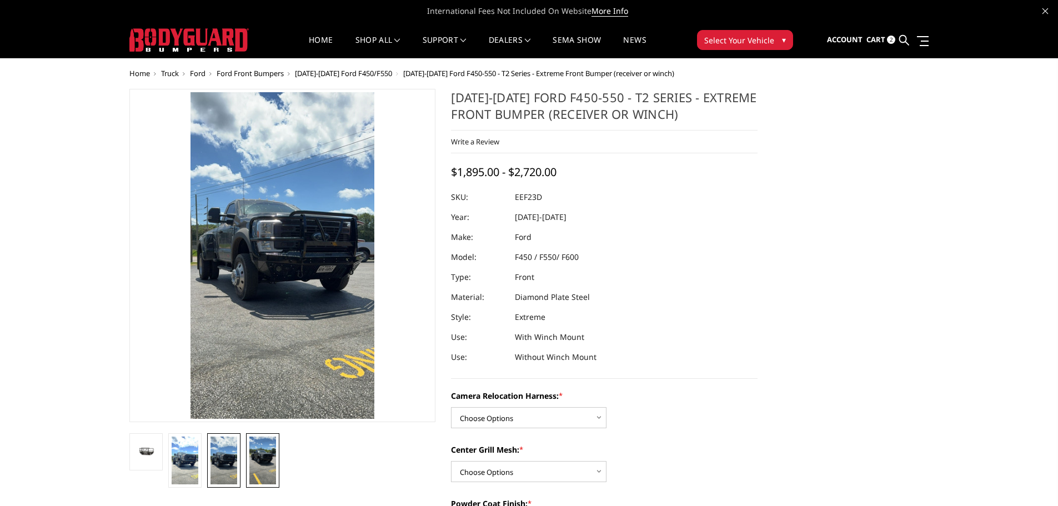
click at [260, 457] on img at bounding box center [262, 461] width 27 height 48
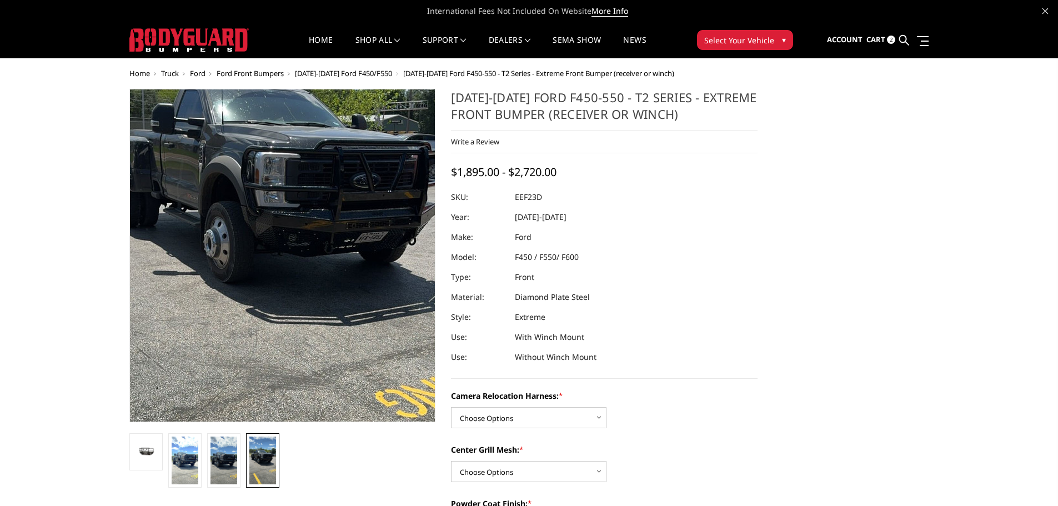
click at [282, 268] on img at bounding box center [283, 241] width 400 height 711
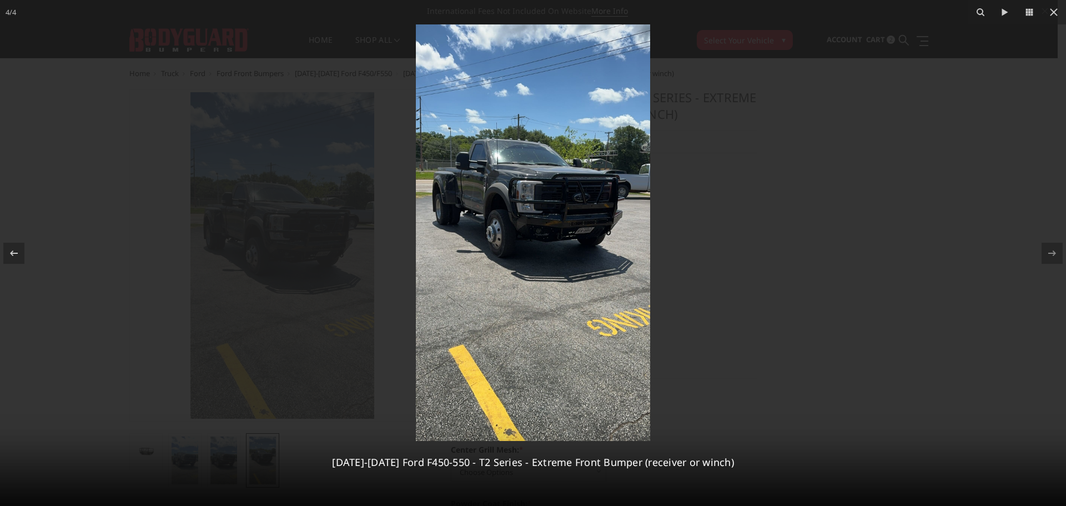
click at [495, 217] on img at bounding box center [533, 232] width 234 height 417
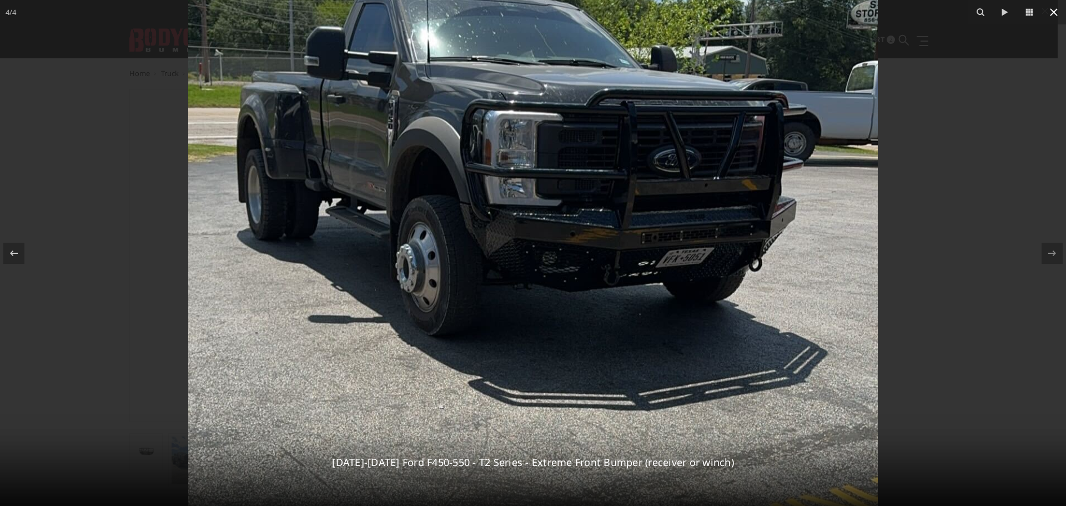
click at [1052, 13] on icon at bounding box center [1053, 12] width 13 height 13
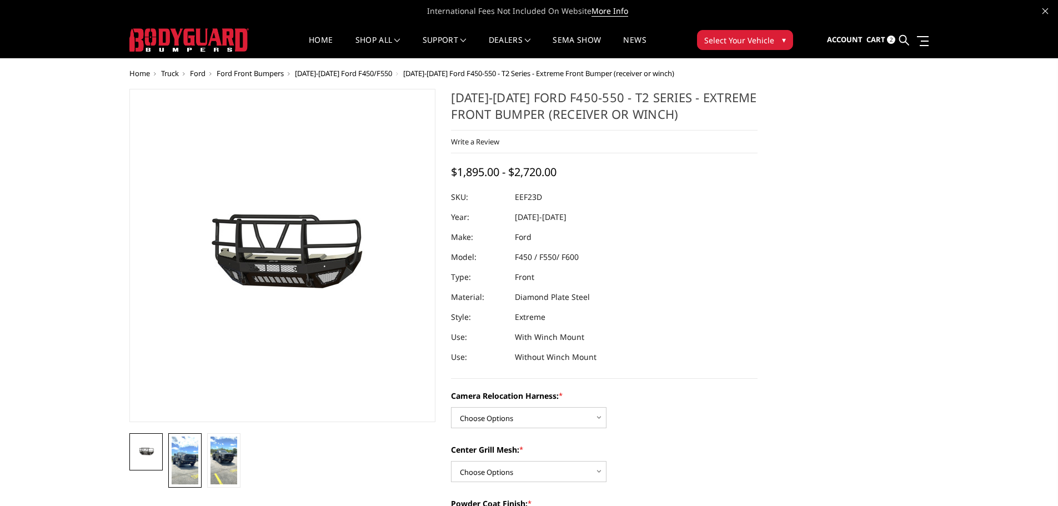
click at [186, 470] on img at bounding box center [185, 461] width 27 height 48
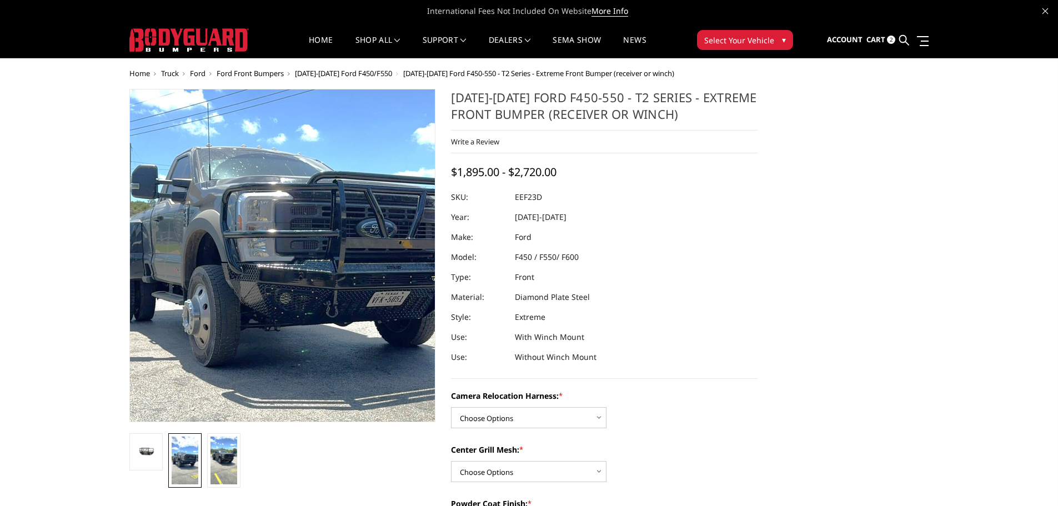
click at [248, 244] on img at bounding box center [293, 269] width 400 height 711
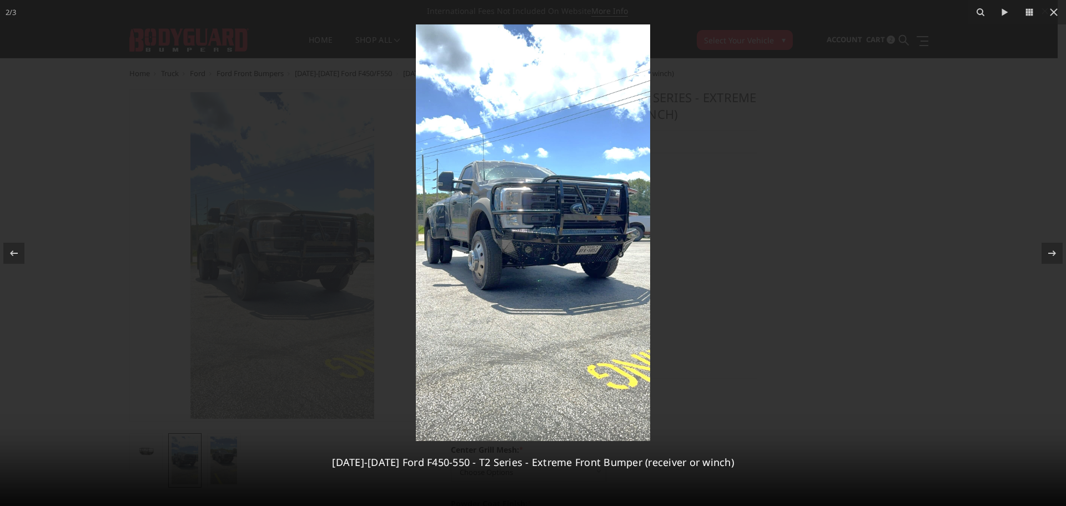
click at [516, 245] on img at bounding box center [533, 232] width 234 height 417
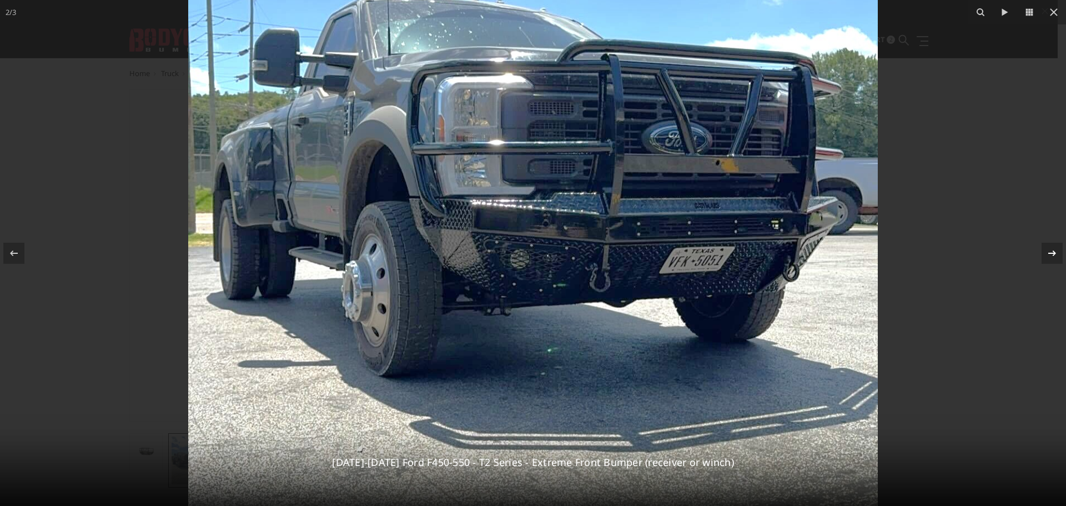
click at [1056, 253] on icon at bounding box center [1053, 253] width 8 height 6
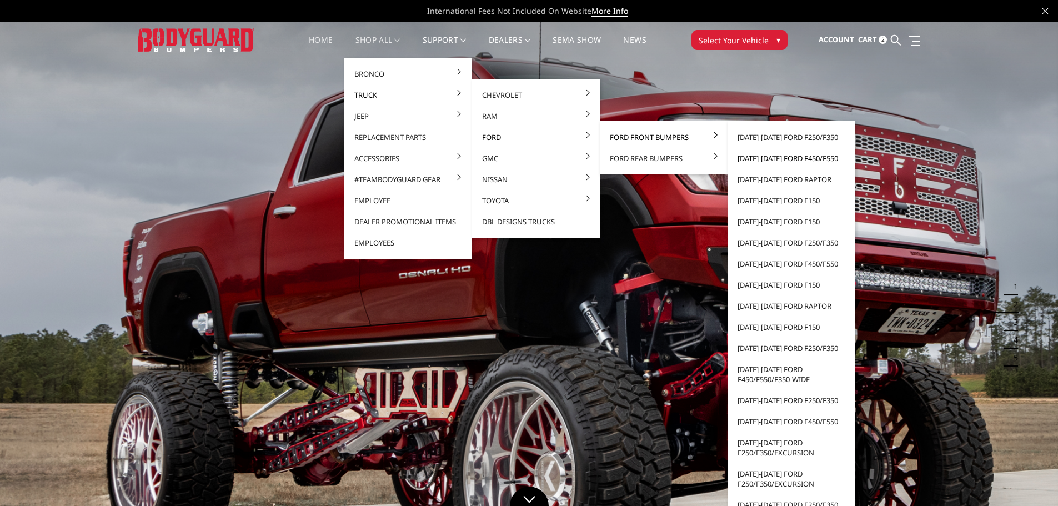
click at [776, 158] on link "[DATE]-[DATE] Ford F450/F550" at bounding box center [791, 158] width 119 height 21
